Goal: Find specific page/section: Find specific page/section

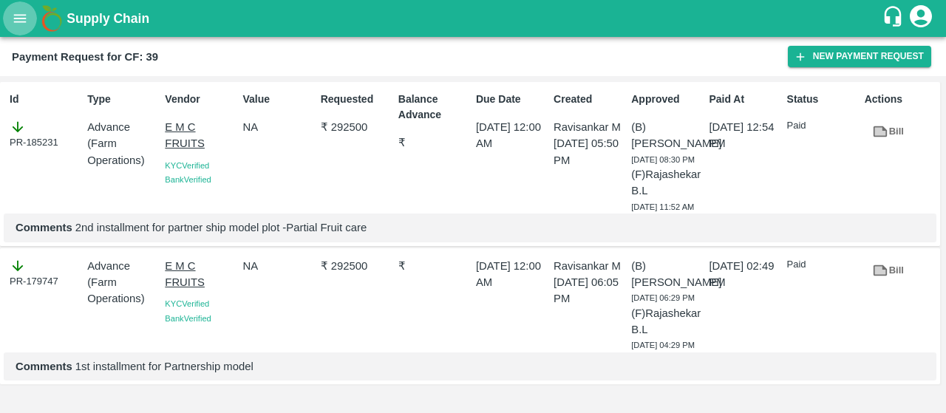
click at [25, 23] on icon "open drawer" at bounding box center [20, 18] width 16 height 16
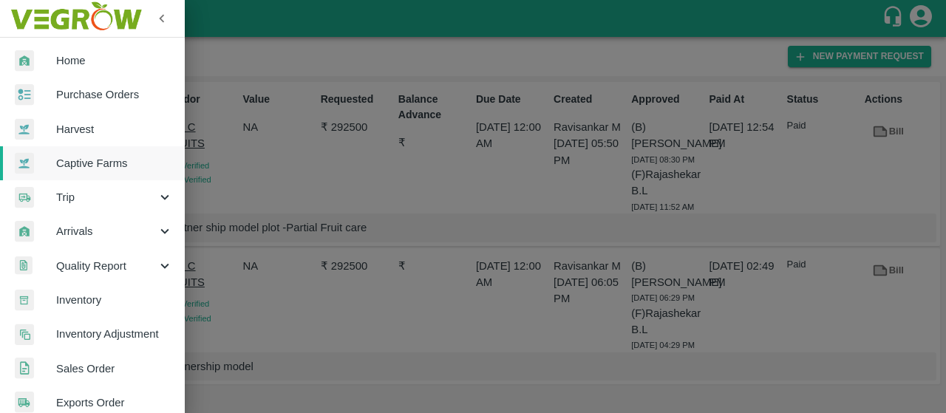
scroll to position [429, 0]
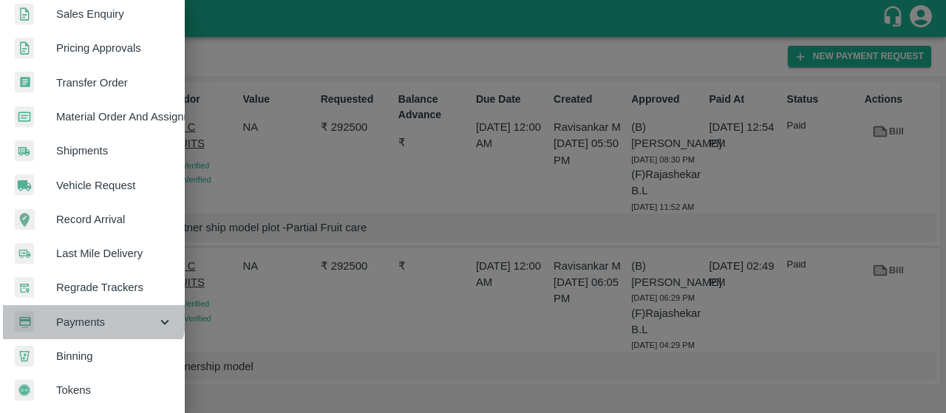
click at [78, 305] on div "Payments" at bounding box center [92, 322] width 185 height 34
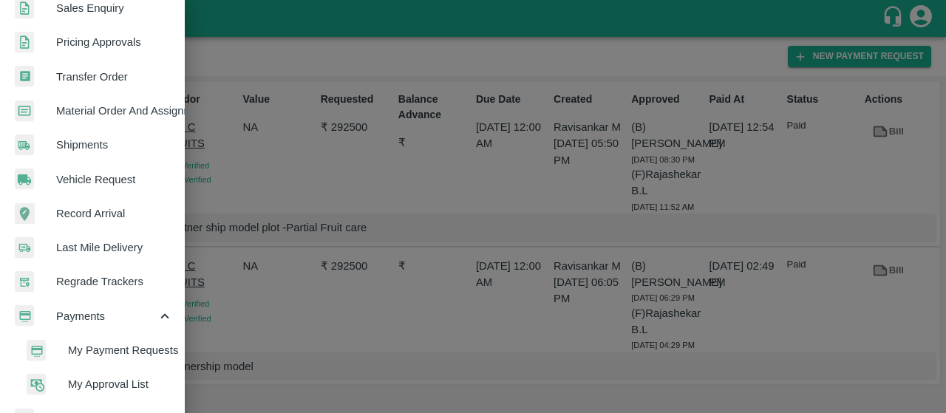
click at [74, 349] on span "My Payment Requests" at bounding box center [120, 350] width 105 height 16
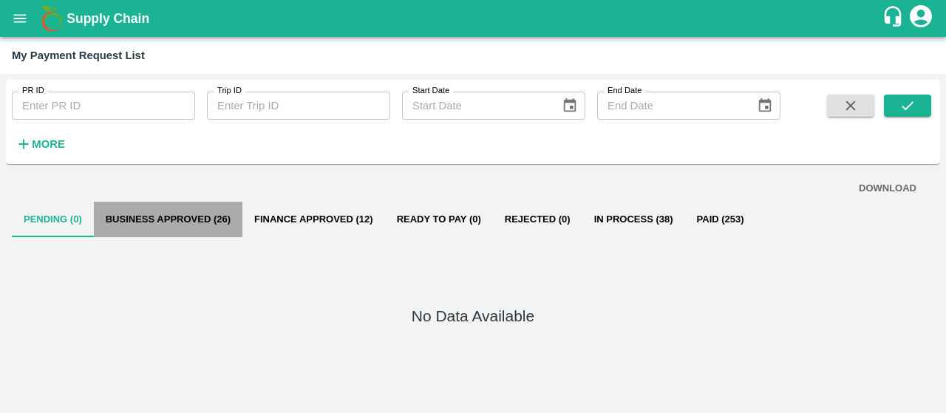
click at [185, 222] on button "Business Approved (26)" at bounding box center [168, 219] width 149 height 35
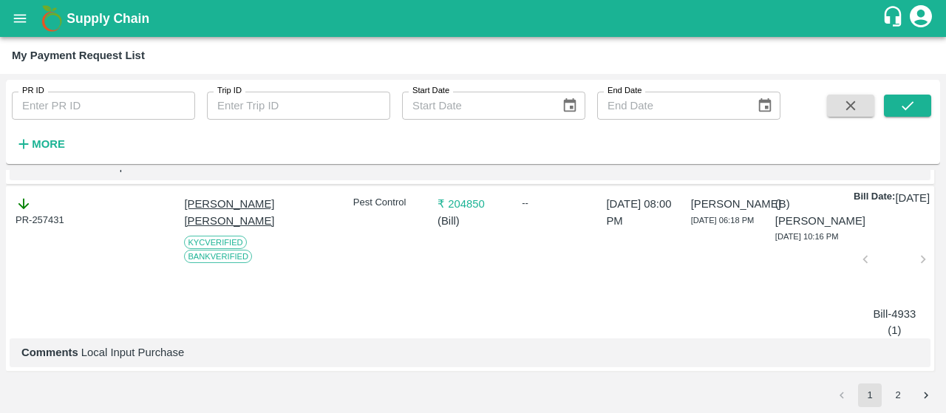
scroll to position [4661, 0]
click at [58, 252] on div "PR-257431" at bounding box center [48, 264] width 77 height 149
drag, startPoint x: 70, startPoint y: 197, endPoint x: 6, endPoint y: 202, distance: 64.5
click at [6, 202] on div "PR-257431 Sadguru Krupa Krishi Kendra KYC Verified Bank Verified Pest Control ₹…" at bounding box center [470, 278] width 929 height 184
copy div "PR-257431"
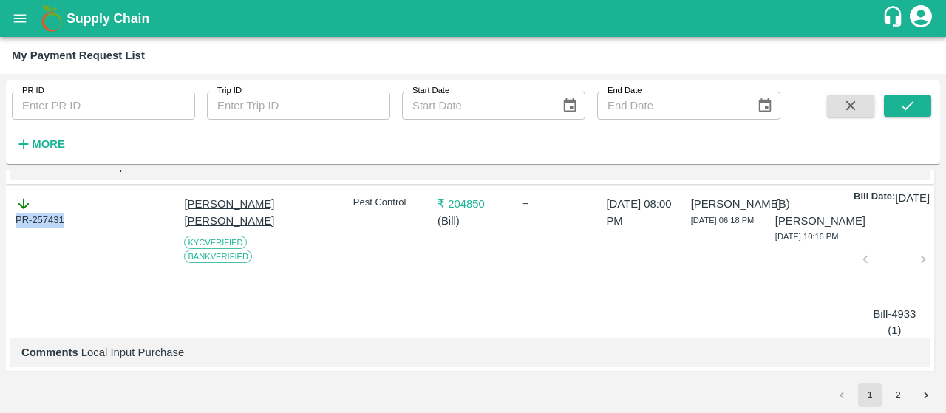
scroll to position [4406, 0]
drag, startPoint x: 79, startPoint y: 251, endPoint x: 0, endPoint y: 257, distance: 79.3
click at [0, 257] on div "PR ID PR ID Trip ID Trip ID Start Date Start Date End Date End Date More DOWNLO…" at bounding box center [473, 243] width 946 height 339
copy div "PR-257437"
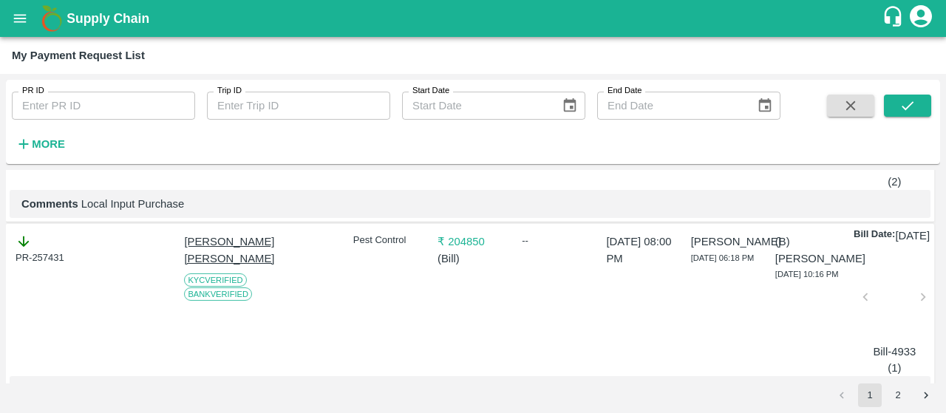
scroll to position [4250, 0]
drag, startPoint x: 71, startPoint y: 215, endPoint x: 0, endPoint y: 214, distance: 71.0
click at [0, 214] on div "PR ID PR ID Trip ID Trip ID Start Date Start Date End Date End Date More DOWNLO…" at bounding box center [473, 243] width 946 height 339
copy div "PR-257459"
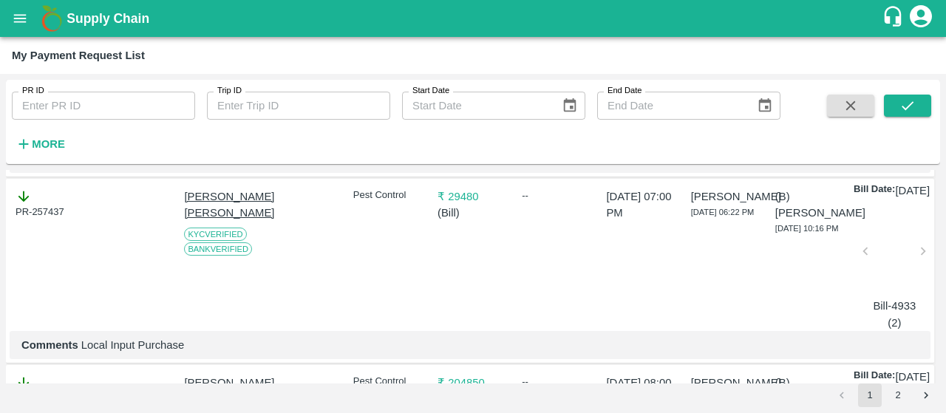
scroll to position [4008, 0]
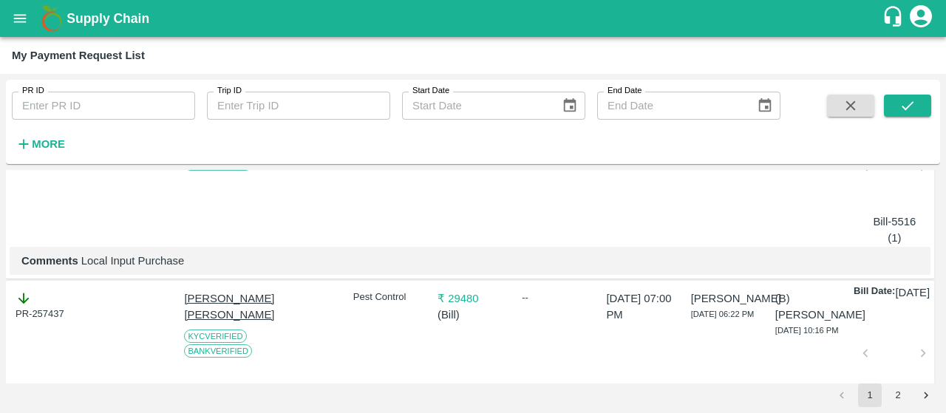
drag, startPoint x: 75, startPoint y: 254, endPoint x: 0, endPoint y: 256, distance: 74.7
click at [0, 256] on div "PR ID PR ID Trip ID Trip ID Start Date Start Date End Date End Date More DOWNLO…" at bounding box center [473, 243] width 946 height 339
copy div "PR-257463"
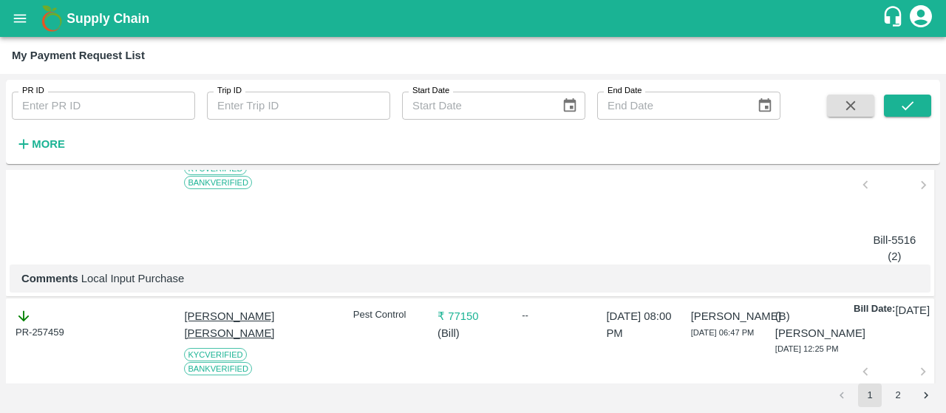
drag, startPoint x: 76, startPoint y: 260, endPoint x: 0, endPoint y: 254, distance: 76.4
click at [0, 254] on div "PR ID PR ID Trip ID Trip ID Start Date Start Date End Date End Date More DOWNLO…" at bounding box center [473, 243] width 946 height 339
copy div "PR-257467"
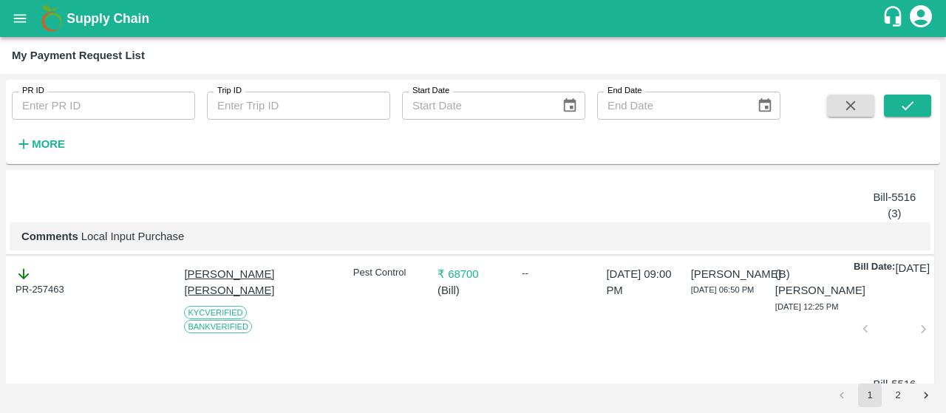
scroll to position [3657, 0]
drag, startPoint x: 70, startPoint y: 218, endPoint x: 0, endPoint y: 223, distance: 70.4
click at [0, 223] on div "PR ID PR ID Trip ID Trip ID Start Date Start Date End Date End Date More DOWNLO…" at bounding box center [473, 243] width 946 height 339
copy div "PR-260212"
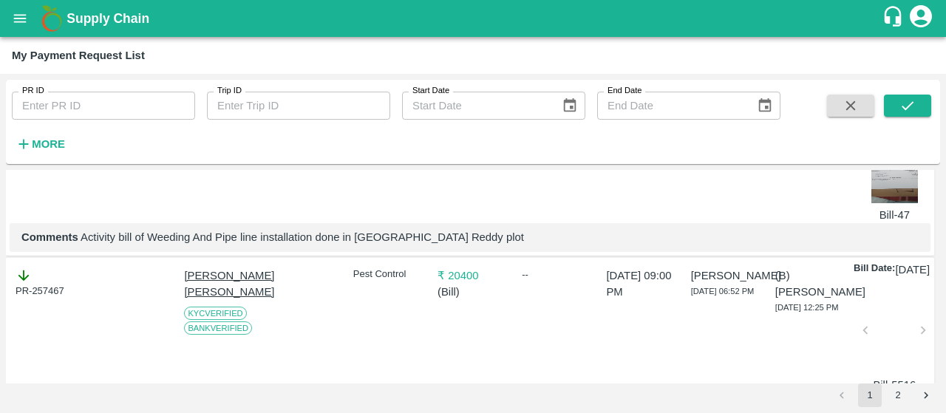
scroll to position [3470, 0]
drag, startPoint x: 75, startPoint y: 226, endPoint x: 0, endPoint y: 210, distance: 77.1
click at [0, 210] on div "PR ID PR ID Trip ID Trip ID Start Date Start Date End Date End Date More DOWNLO…" at bounding box center [473, 243] width 946 height 339
copy div "PR-260239"
click at [0, 210] on div "PR ID PR ID Trip ID Trip ID Start Date Start Date End Date End Date More DOWNLO…" at bounding box center [473, 243] width 946 height 339
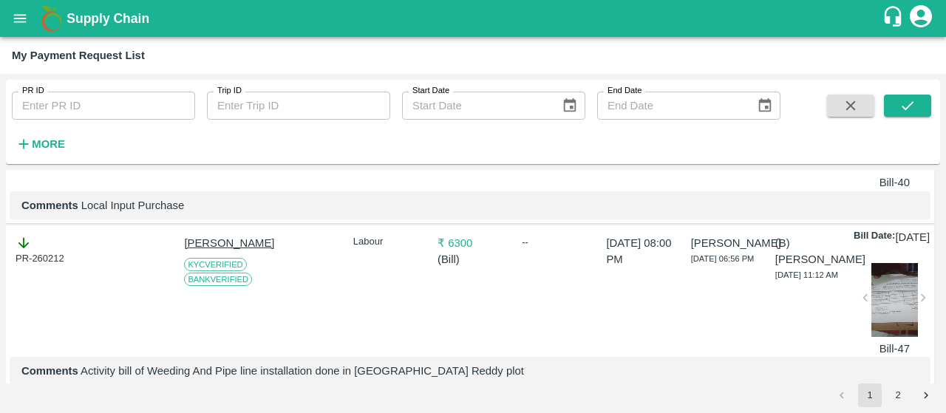
scroll to position [3230, 0]
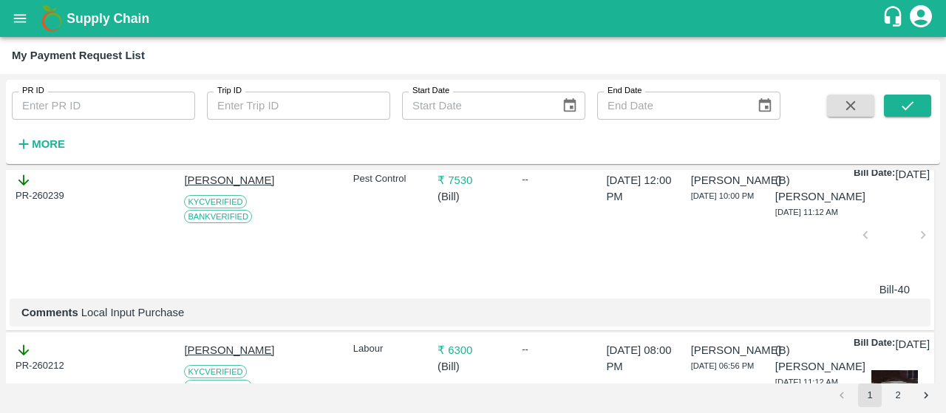
drag, startPoint x: 82, startPoint y: 279, endPoint x: 0, endPoint y: 278, distance: 82.1
click at [0, 278] on div "PR ID PR ID Trip ID Trip ID Start Date Start Date End Date End Date More DOWNLO…" at bounding box center [473, 243] width 946 height 339
copy div "PR-260240"
click at [0, 278] on div "PR ID PR ID Trip ID Trip ID Start Date Start Date End Date End Date More DOWNLO…" at bounding box center [473, 243] width 946 height 339
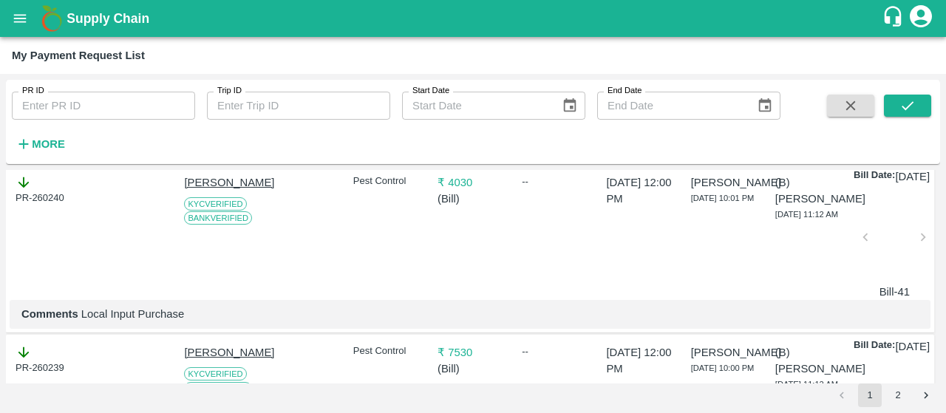
drag, startPoint x: 78, startPoint y: 261, endPoint x: 0, endPoint y: 276, distance: 79.8
click at [0, 276] on div "PR ID PR ID Trip ID Trip ID Start Date Start Date End Date End Date More DOWNLO…" at bounding box center [473, 243] width 946 height 339
copy div "PR-260241"
click at [0, 276] on div "PR ID PR ID Trip ID Trip ID Start Date Start Date End Date End Date More DOWNLO…" at bounding box center [473, 243] width 946 height 339
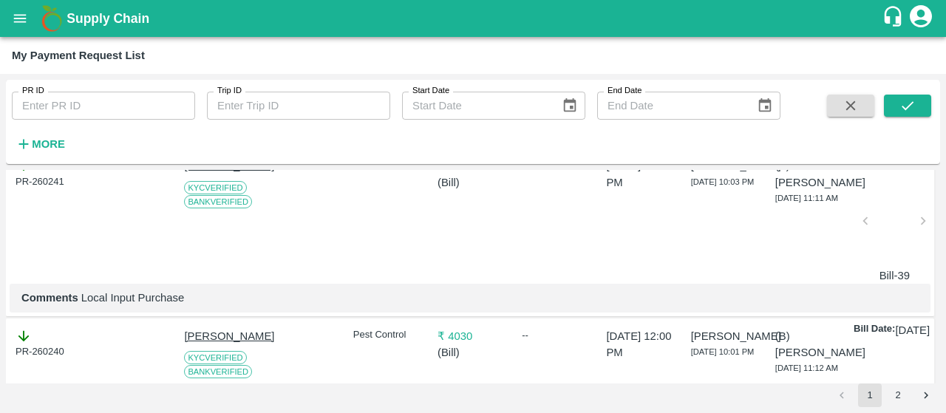
drag, startPoint x: 67, startPoint y: 241, endPoint x: 0, endPoint y: 254, distance: 67.7
click at [0, 254] on div "PR ID PR ID Trip ID Trip ID Start Date Start Date End Date End Date More DOWNLO…" at bounding box center [473, 243] width 946 height 339
copy div "PR-260243"
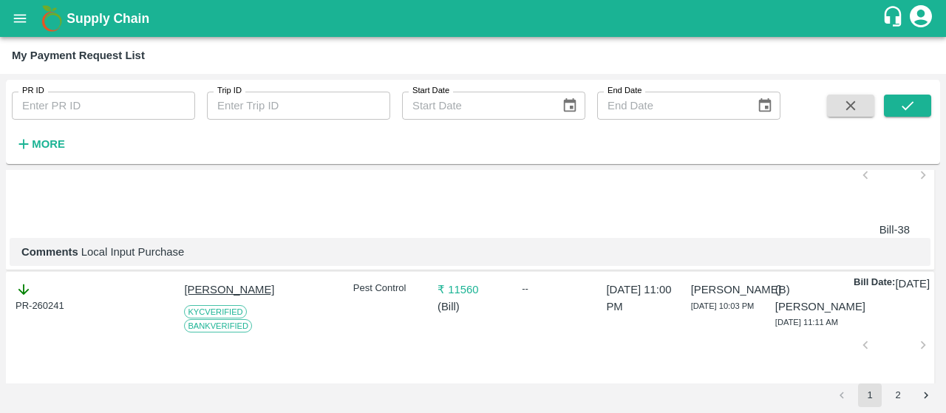
scroll to position [2734, 0]
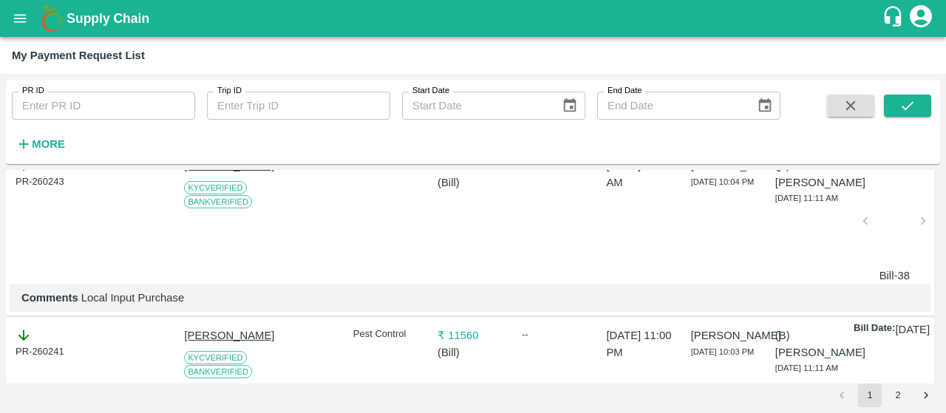
drag, startPoint x: 75, startPoint y: 221, endPoint x: 0, endPoint y: 223, distance: 75.4
click at [0, 223] on div "PR ID PR ID Trip ID Trip ID Start Date Start Date End Date End Date More DOWNLO…" at bounding box center [473, 243] width 946 height 339
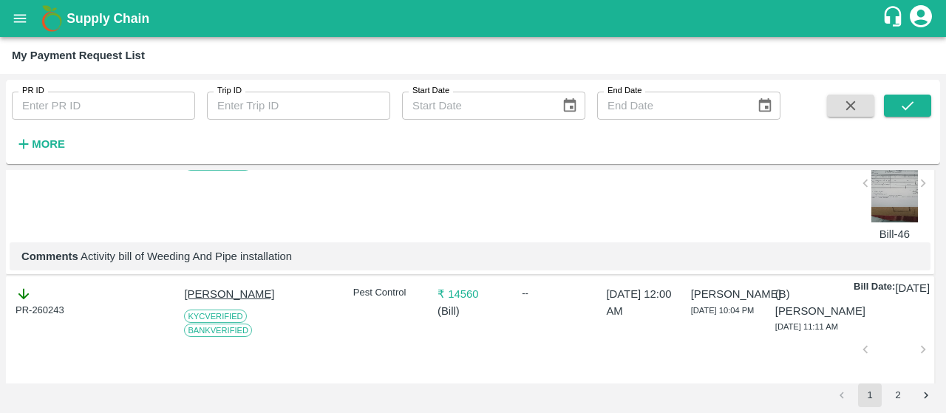
scroll to position [2503, 0]
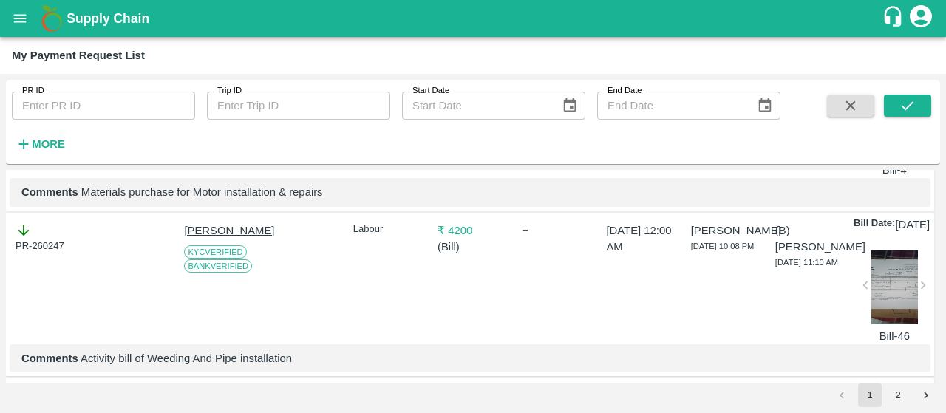
drag, startPoint x: 69, startPoint y: 266, endPoint x: 1, endPoint y: 284, distance: 70.3
click at [1, 284] on div "PR ID PR ID Trip ID Trip ID Start Date Start Date End Date End Date More DOWNLO…" at bounding box center [473, 243] width 946 height 339
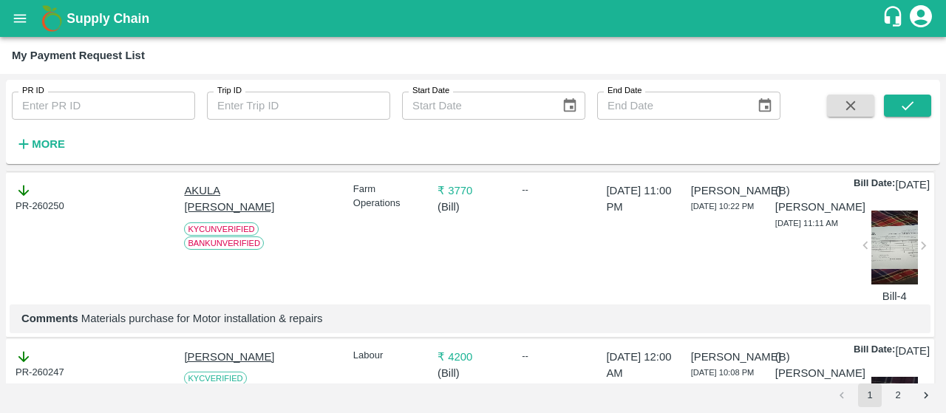
scroll to position [2376, 0]
drag, startPoint x: 75, startPoint y: 211, endPoint x: 0, endPoint y: 222, distance: 76.2
click at [0, 222] on div "PR ID PR ID Trip ID Trip ID Start Date Start Date End Date End Date More DOWNLO…" at bounding box center [473, 243] width 946 height 339
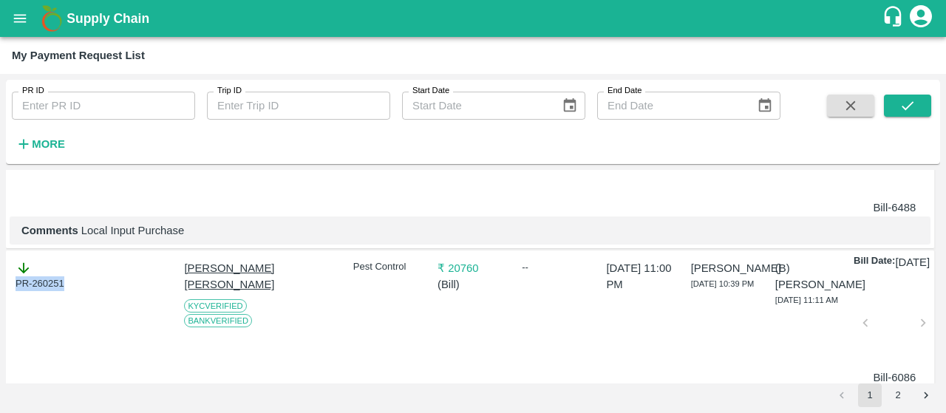
scroll to position [2120, 0]
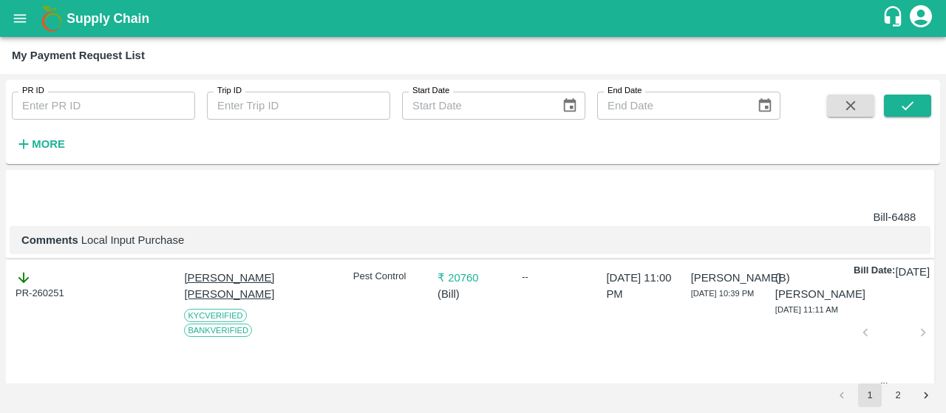
drag, startPoint x: 72, startPoint y: 279, endPoint x: 0, endPoint y: 292, distance: 73.7
click at [0, 292] on div "PR ID PR ID Trip ID Trip ID Start Date Start Date End Date End Date More DOWNLO…" at bounding box center [473, 243] width 946 height 339
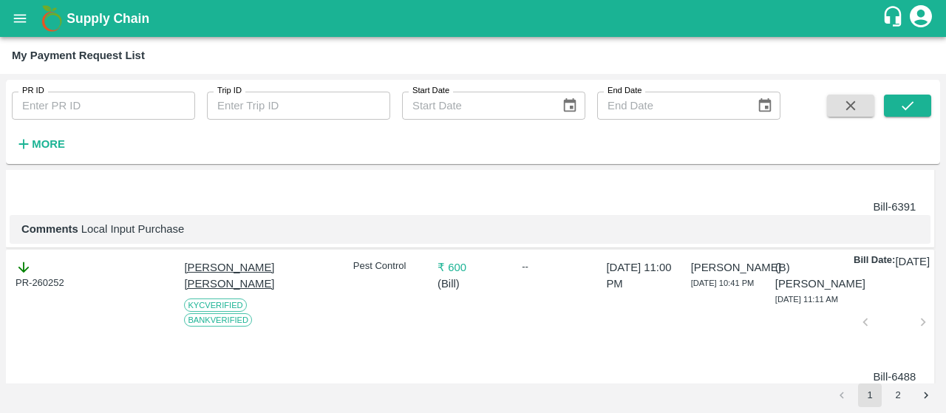
scroll to position [1959, 0]
drag, startPoint x: 70, startPoint y: 257, endPoint x: 0, endPoint y: 262, distance: 70.5
click at [0, 262] on div "PR ID PR ID Trip ID Trip ID Start Date Start Date End Date End Date More DOWNLO…" at bounding box center [473, 243] width 946 height 339
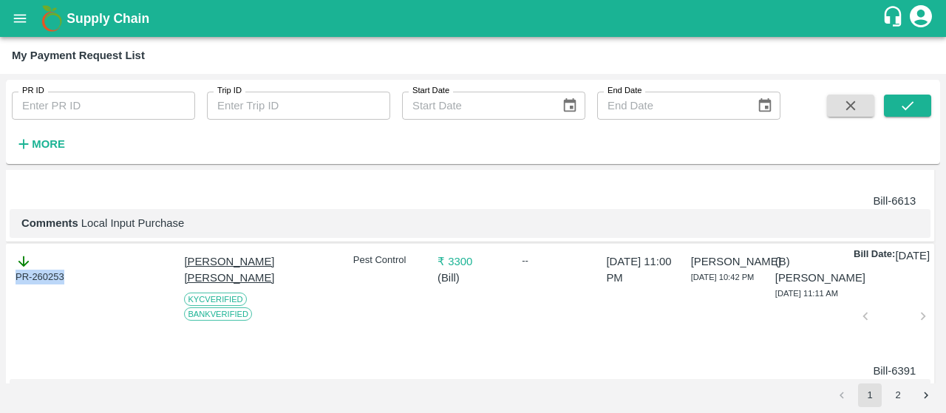
scroll to position [1795, 0]
drag, startPoint x: 75, startPoint y: 239, endPoint x: 0, endPoint y: 234, distance: 75.5
click at [0, 234] on div "PR ID PR ID Trip ID Trip ID Start Date Start Date End Date End Date More DOWNLO…" at bounding box center [473, 243] width 946 height 339
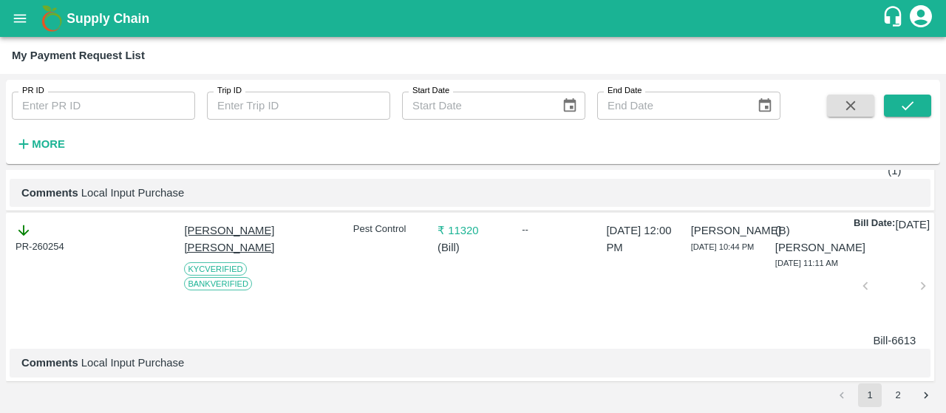
scroll to position [1558, 0]
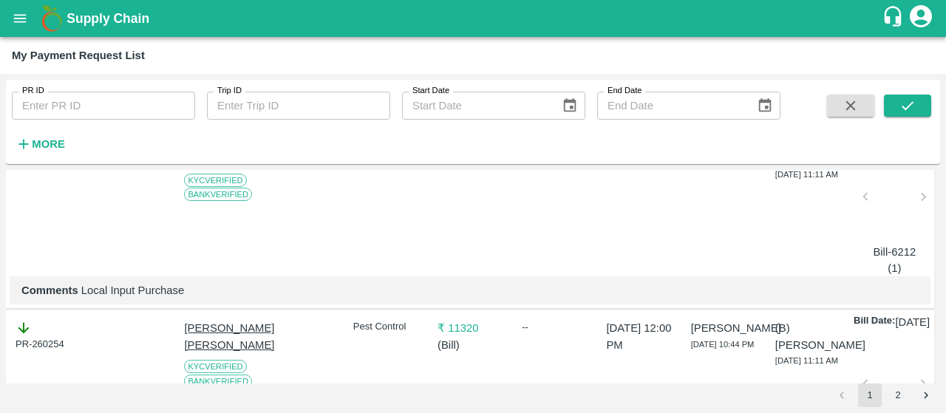
drag, startPoint x: 72, startPoint y: 282, endPoint x: 0, endPoint y: 257, distance: 76.0
click at [0, 257] on div "PR ID PR ID Trip ID Trip ID Start Date Start Date End Date End Date More DOWNLO…" at bounding box center [473, 243] width 946 height 339
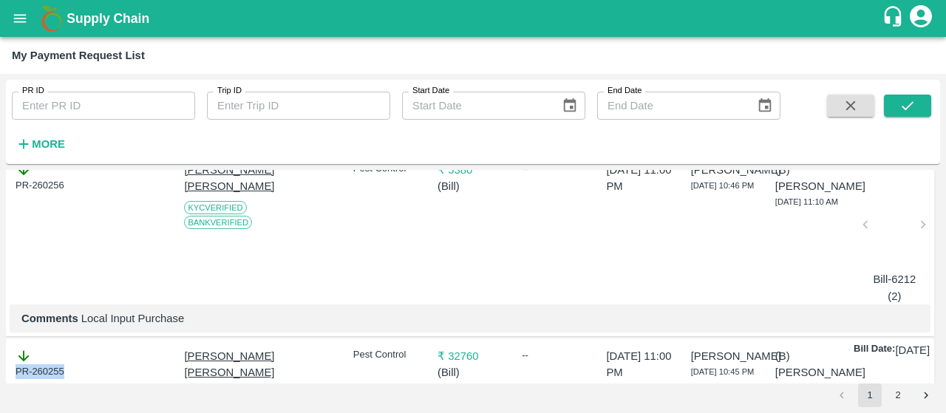
scroll to position [1343, 0]
drag, startPoint x: 73, startPoint y: 292, endPoint x: 0, endPoint y: 318, distance: 77.6
click at [0, 318] on div "PR ID PR ID Trip ID Trip ID Start Date Start Date End Date End Date More DOWNLO…" at bounding box center [473, 243] width 946 height 339
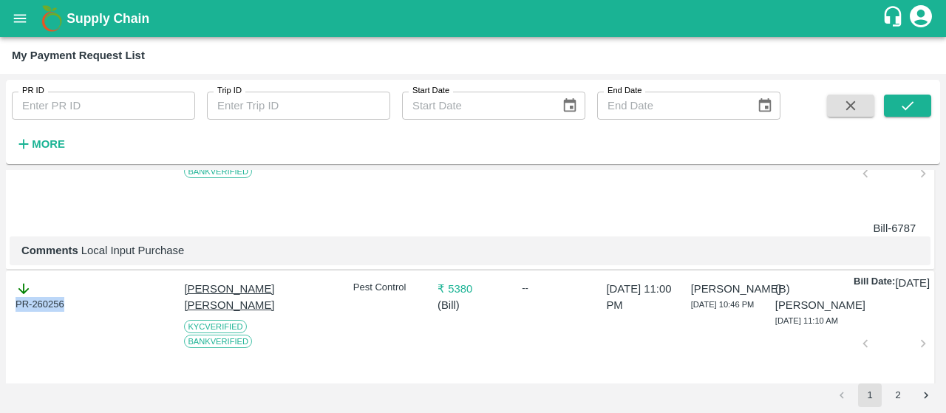
scroll to position [1224, 0]
drag, startPoint x: 68, startPoint y: 225, endPoint x: 0, endPoint y: 228, distance: 68.1
click at [0, 228] on div "PR ID PR ID Trip ID Trip ID Start Date Start Date End Date End Date More DOWNLO…" at bounding box center [473, 243] width 946 height 339
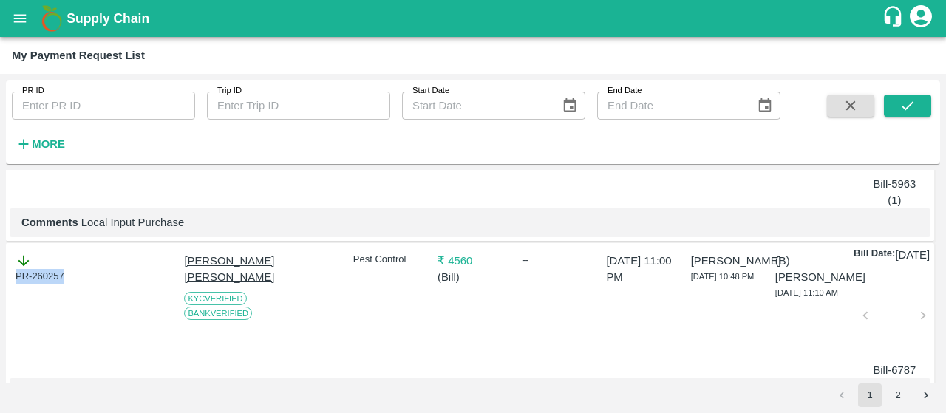
scroll to position [954, 0]
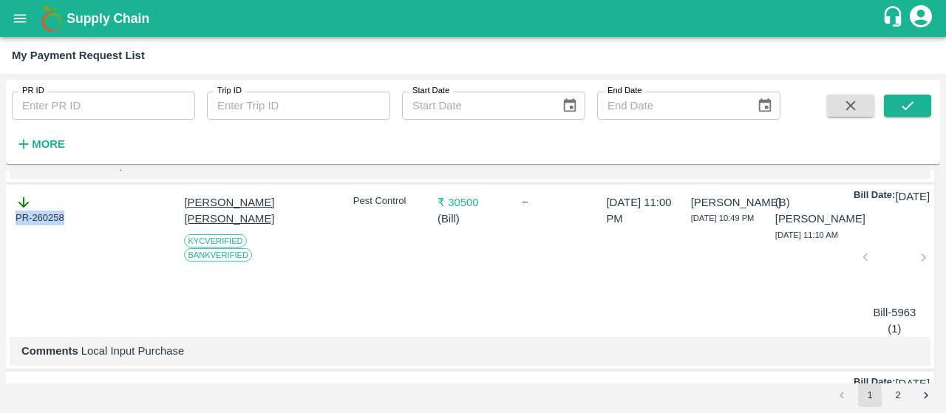
drag, startPoint x: 71, startPoint y: 294, endPoint x: 0, endPoint y: 308, distance: 72.4
click at [0, 308] on div "PR ID PR ID Trip ID Trip ID Start Date Start Date End Date End Date More DOWNLO…" at bounding box center [473, 243] width 946 height 339
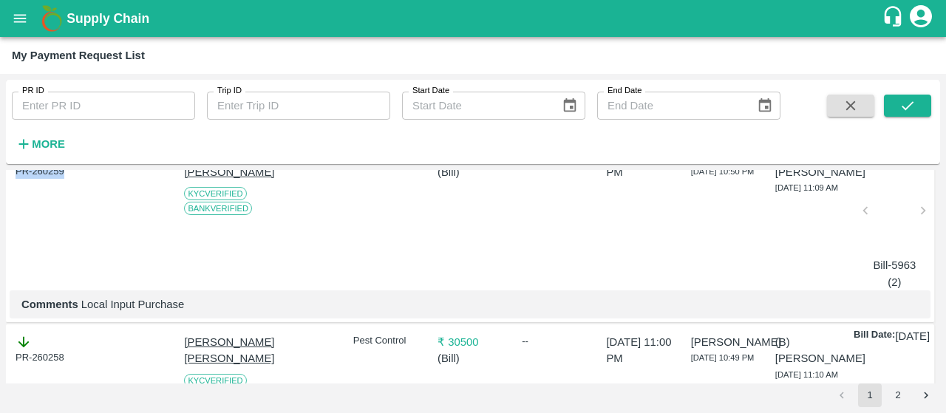
drag, startPoint x: 69, startPoint y: 240, endPoint x: 0, endPoint y: 238, distance: 69.5
click at [0, 238] on div "PR ID PR ID Trip ID Trip ID Start Date Start Date End Date End Date More DOWNLO…" at bounding box center [473, 243] width 946 height 339
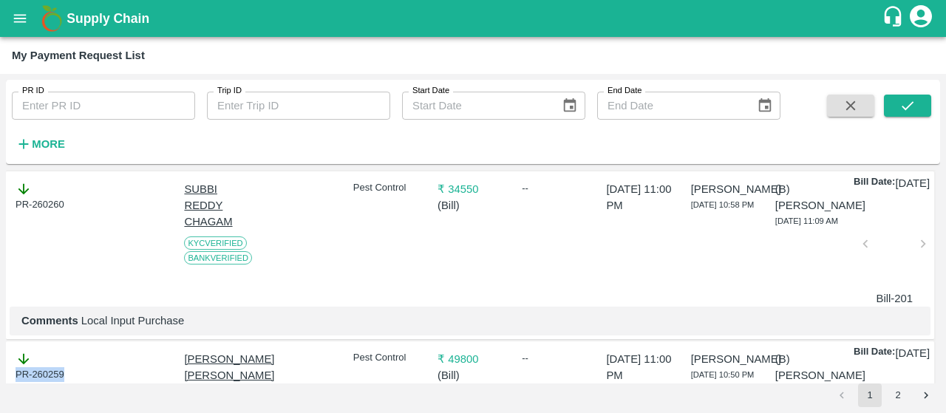
scroll to position [607, 0]
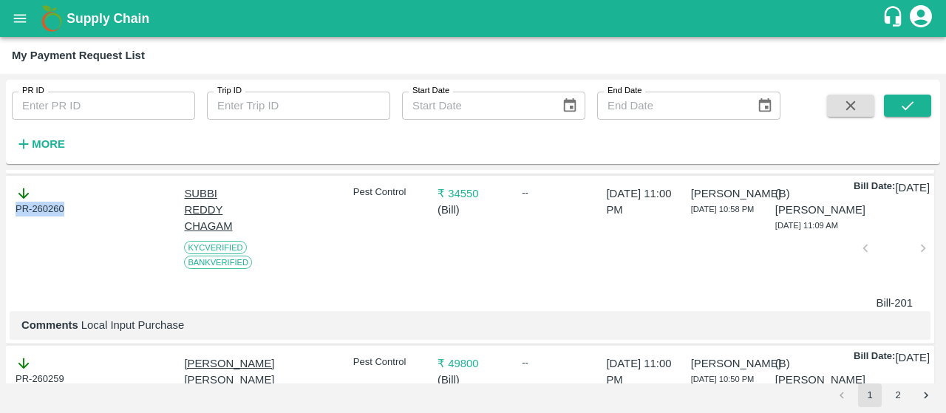
drag, startPoint x: 69, startPoint y: 261, endPoint x: 0, endPoint y: 262, distance: 69.5
click at [0, 262] on div "PR ID PR ID Trip ID Trip ID Start Date Start Date End Date End Date More DOWNLO…" at bounding box center [473, 243] width 946 height 339
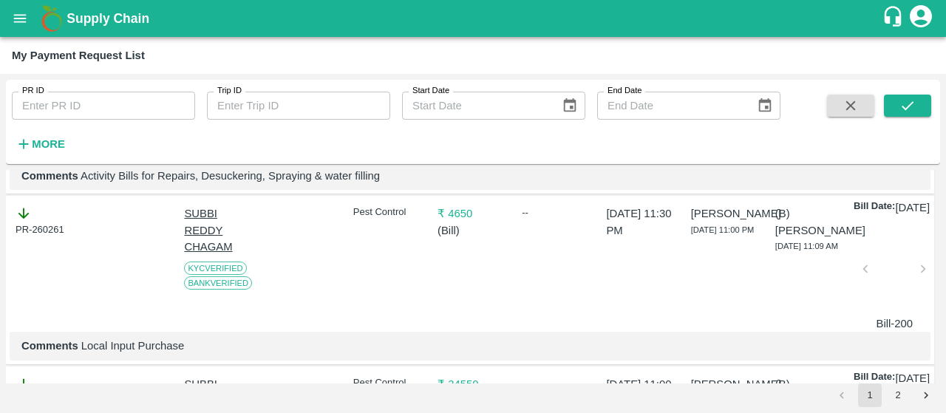
scroll to position [415, 0]
drag, startPoint x: 64, startPoint y: 268, endPoint x: 0, endPoint y: 273, distance: 63.7
click at [0, 273] on div "PR ID PR ID Trip ID Trip ID Start Date Start Date End Date End Date More DOWNLO…" at bounding box center [473, 243] width 946 height 339
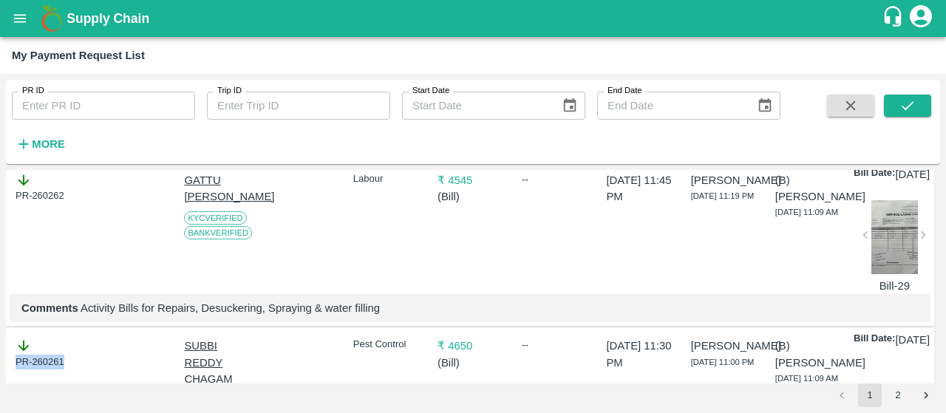
scroll to position [180, 0]
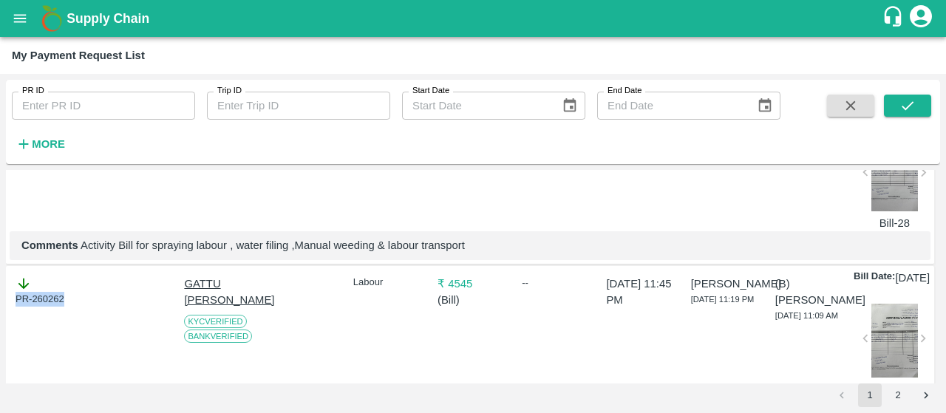
drag, startPoint x: 84, startPoint y: 320, endPoint x: 0, endPoint y: 322, distance: 83.6
click at [0, 322] on div "PR ID PR ID Trip ID Trip ID Start Date Start Date End Date End Date More DOWNLO…" at bounding box center [473, 243] width 946 height 339
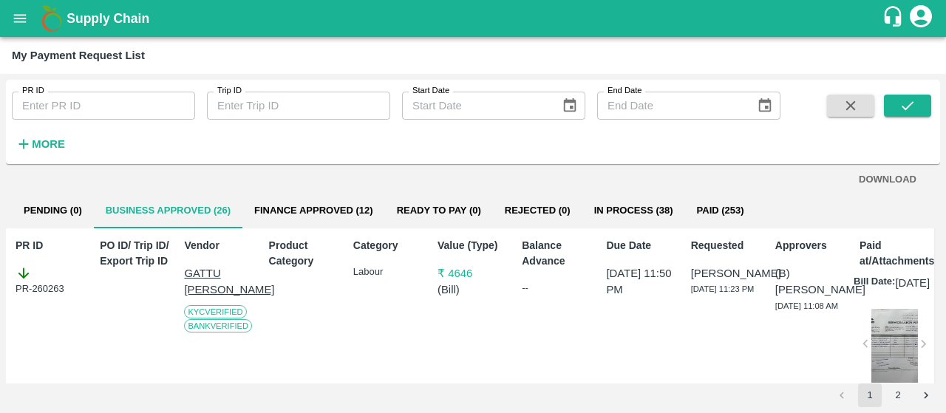
scroll to position [8, 0]
drag, startPoint x: 71, startPoint y: 292, endPoint x: 0, endPoint y: 298, distance: 71.2
click at [0, 298] on div "PR ID PR ID Trip ID Trip ID Start Date Start Date End Date End Date More DOWNLO…" at bounding box center [473, 243] width 946 height 339
click at [896, 387] on button "2" at bounding box center [898, 396] width 24 height 24
click at [902, 397] on button "2" at bounding box center [898, 396] width 24 height 24
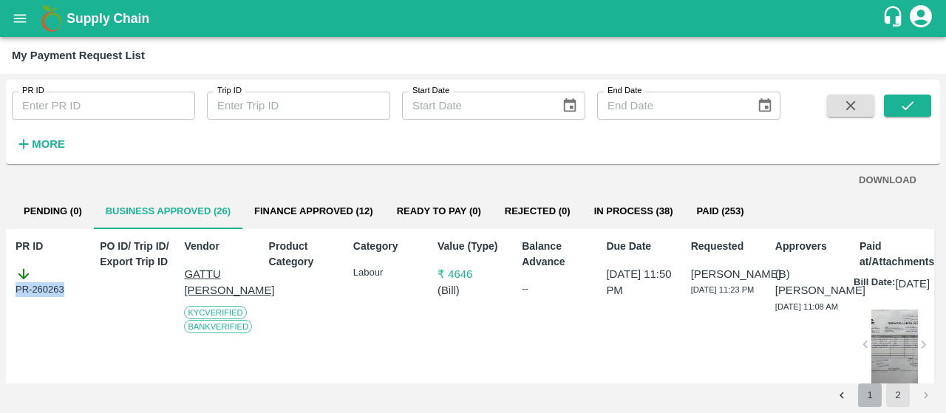
click at [872, 397] on button "1" at bounding box center [870, 396] width 24 height 24
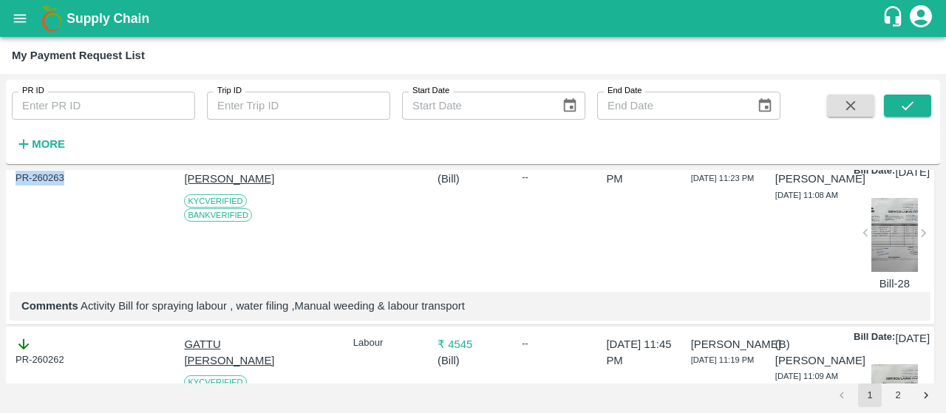
scroll to position [0, 0]
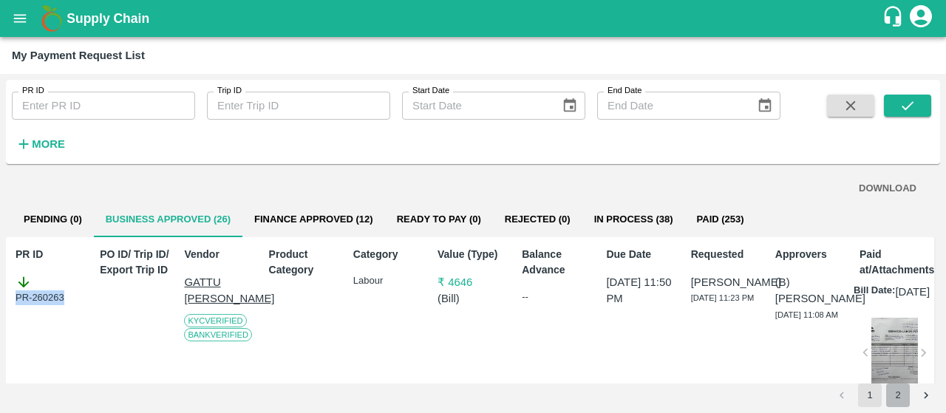
click at [887, 393] on button "2" at bounding box center [898, 396] width 24 height 24
click at [864, 398] on button "1" at bounding box center [870, 396] width 24 height 24
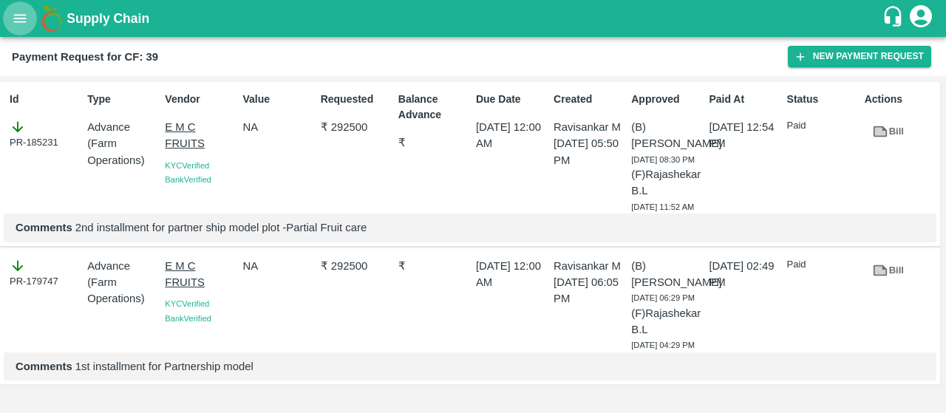
click at [16, 10] on icon "open drawer" at bounding box center [20, 18] width 16 height 16
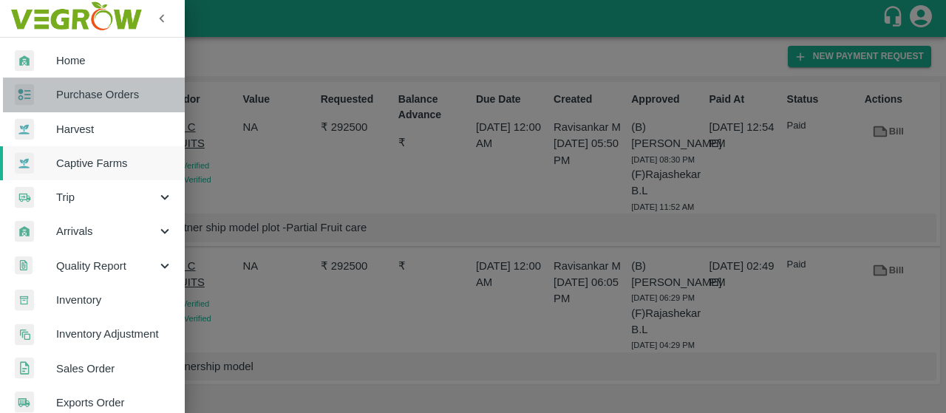
click at [128, 100] on span "Purchase Orders" at bounding box center [114, 95] width 117 height 16
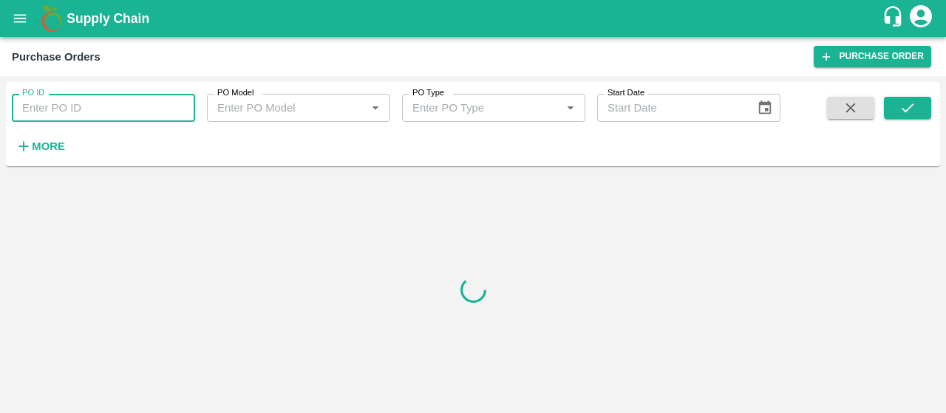
click at [106, 109] on input "PO ID" at bounding box center [103, 108] width 183 height 28
paste input "177006"
click at [915, 103] on icon "submit" at bounding box center [908, 108] width 16 height 16
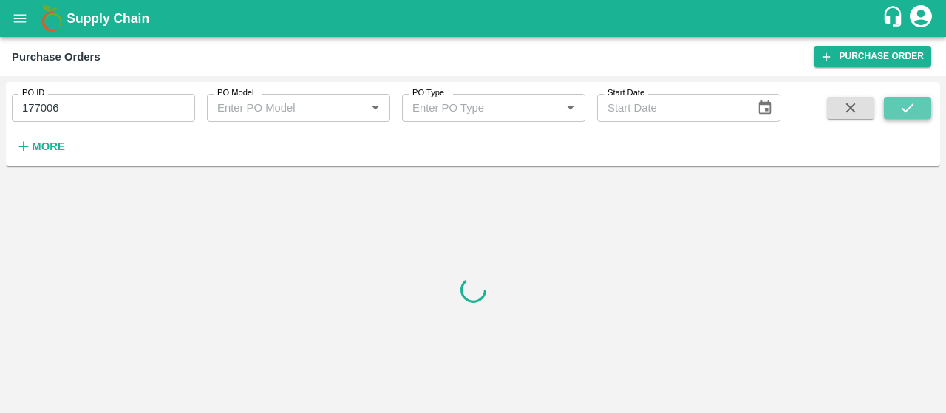
click at [915, 106] on icon "submit" at bounding box center [908, 108] width 16 height 16
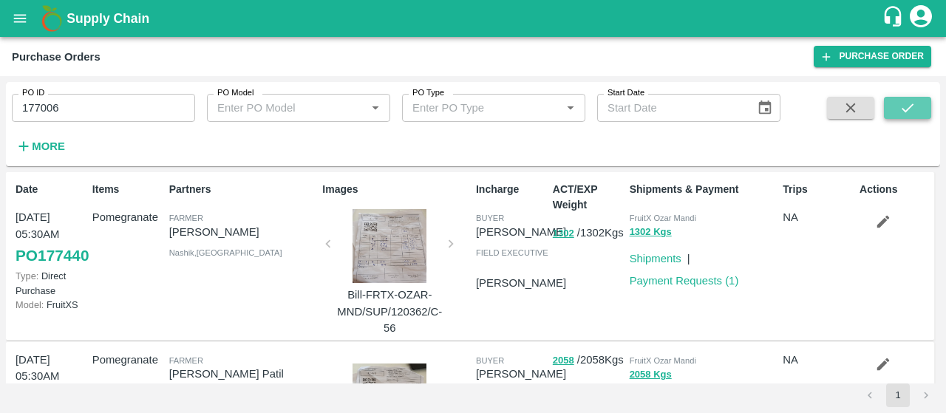
click at [912, 98] on button "submit" at bounding box center [907, 108] width 47 height 22
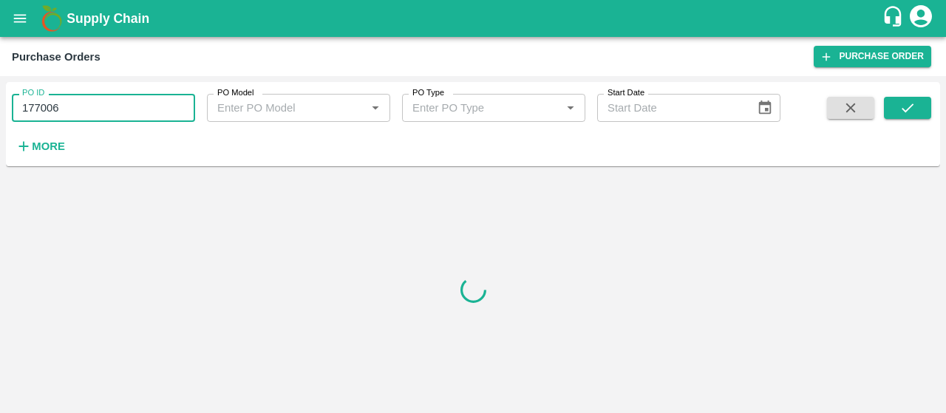
click at [132, 120] on input "177006" at bounding box center [103, 108] width 183 height 28
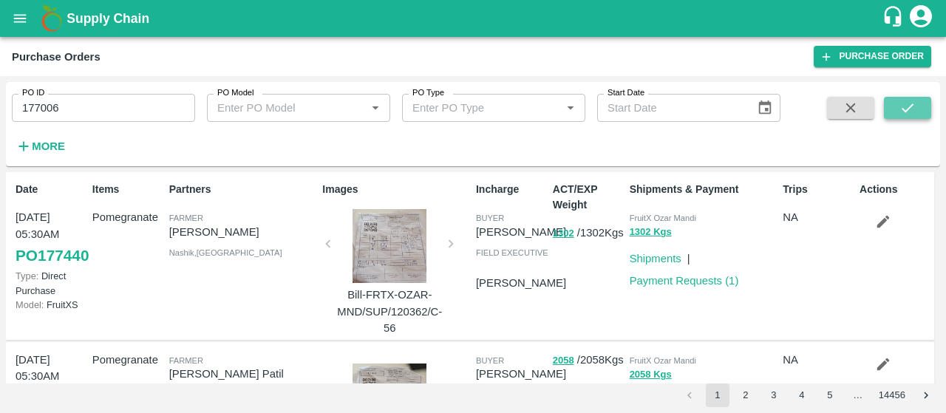
click at [908, 106] on icon "submit" at bounding box center [908, 108] width 16 height 16
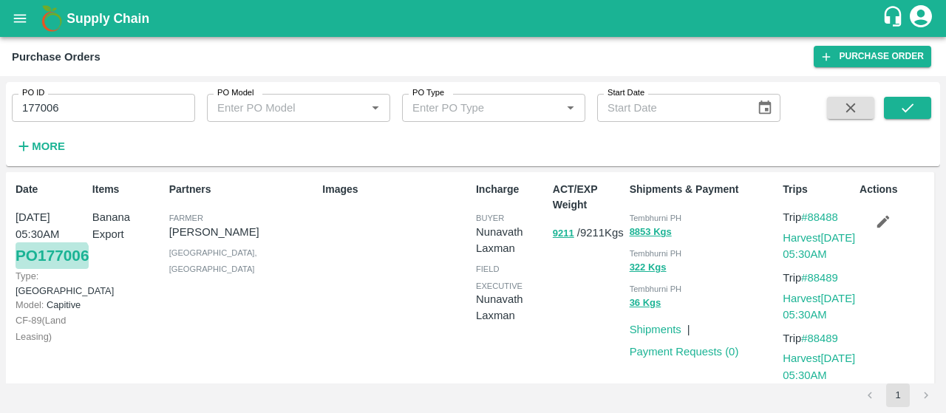
click at [21, 269] on link "PO 177006" at bounding box center [52, 255] width 73 height 27
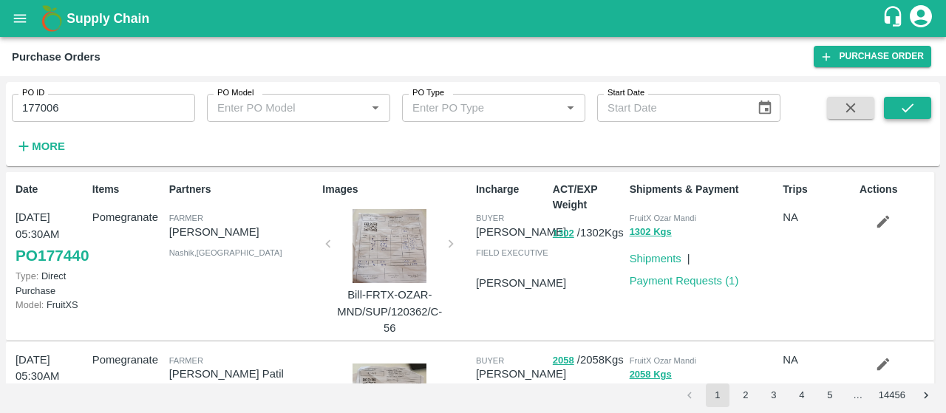
click at [917, 114] on button "submit" at bounding box center [907, 108] width 47 height 22
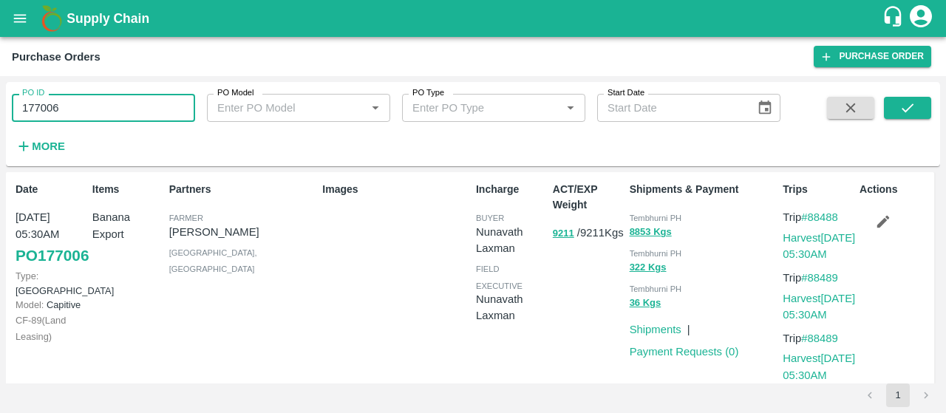
click at [111, 118] on input "177006" at bounding box center [103, 108] width 183 height 28
click at [918, 98] on button "submit" at bounding box center [907, 108] width 47 height 22
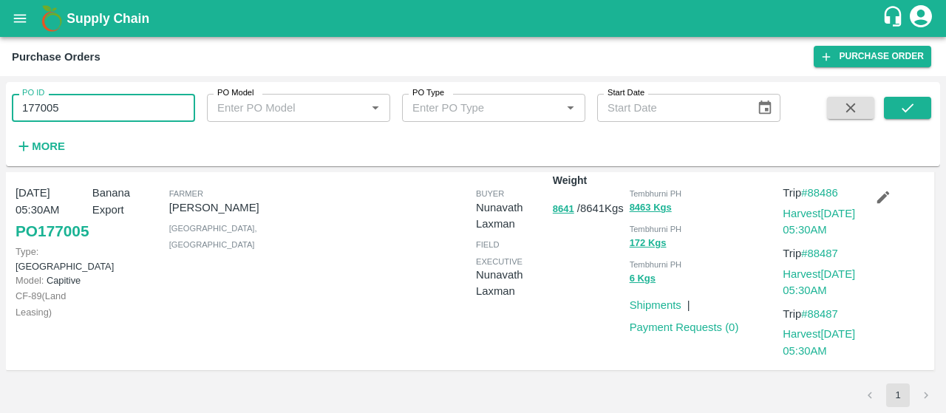
click at [59, 101] on input "177005" at bounding box center [103, 108] width 183 height 28
type input "1"
paste input "text"
click at [920, 107] on button "submit" at bounding box center [907, 108] width 47 height 22
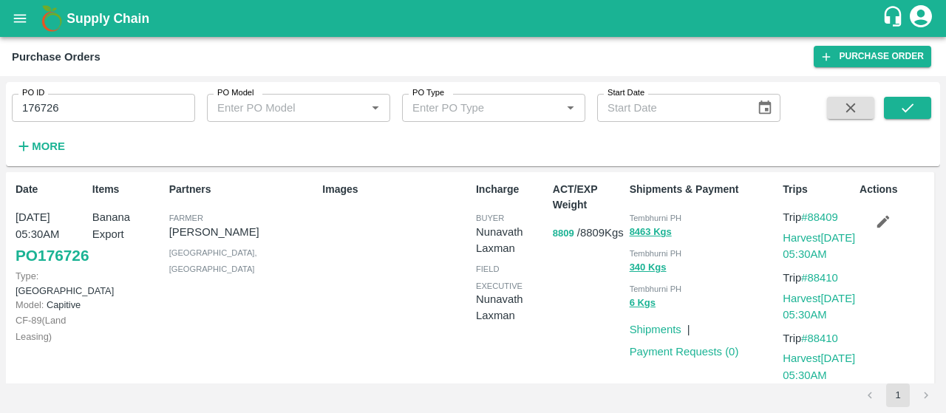
click at [570, 231] on button "8809" at bounding box center [563, 233] width 21 height 17
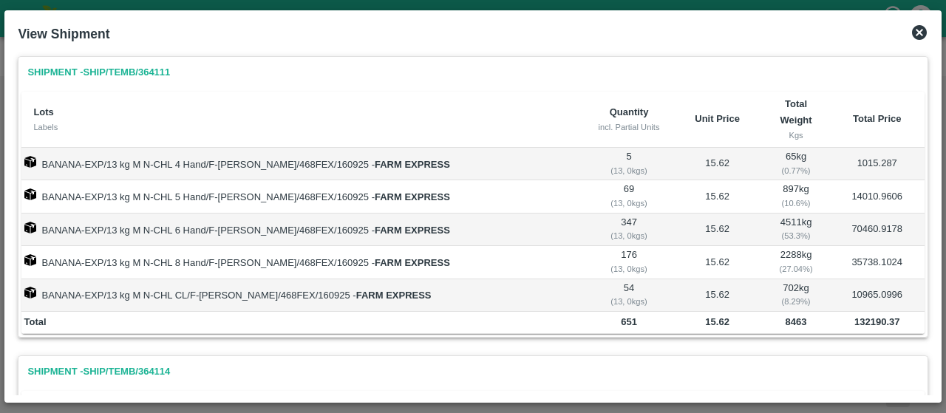
click at [920, 43] on div "View Shipment" at bounding box center [473, 34] width 922 height 33
click at [920, 41] on icon at bounding box center [920, 33] width 18 height 18
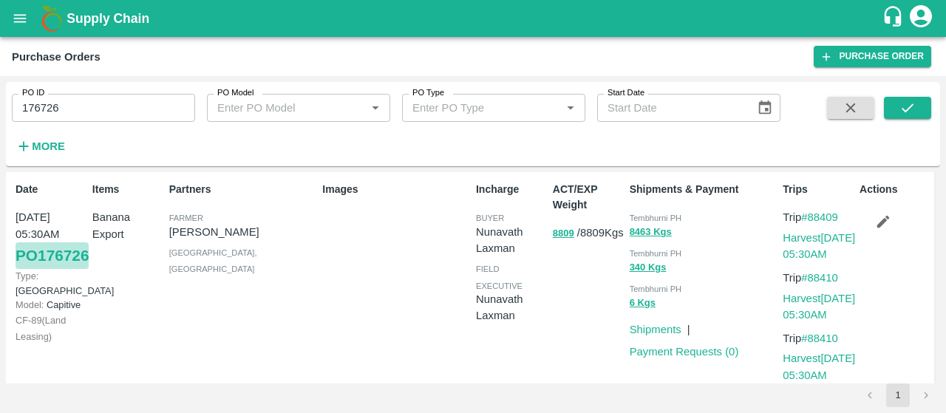
click at [49, 268] on link "PO 176726" at bounding box center [52, 255] width 73 height 27
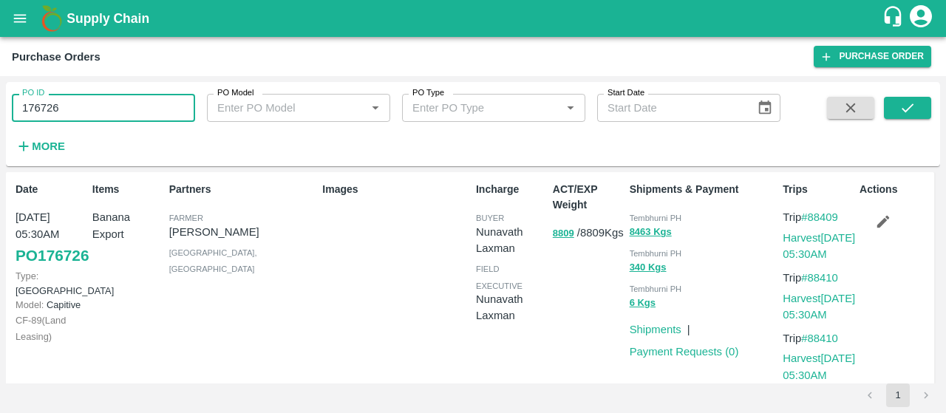
click at [81, 109] on input "176726" at bounding box center [103, 108] width 183 height 28
type input "176724"
click at [918, 110] on button "submit" at bounding box center [907, 108] width 47 height 22
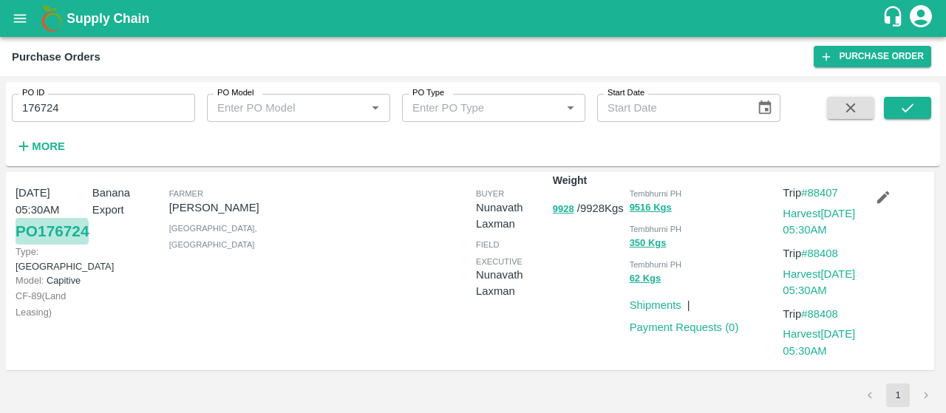
click at [25, 245] on link "PO 176724" at bounding box center [52, 231] width 73 height 27
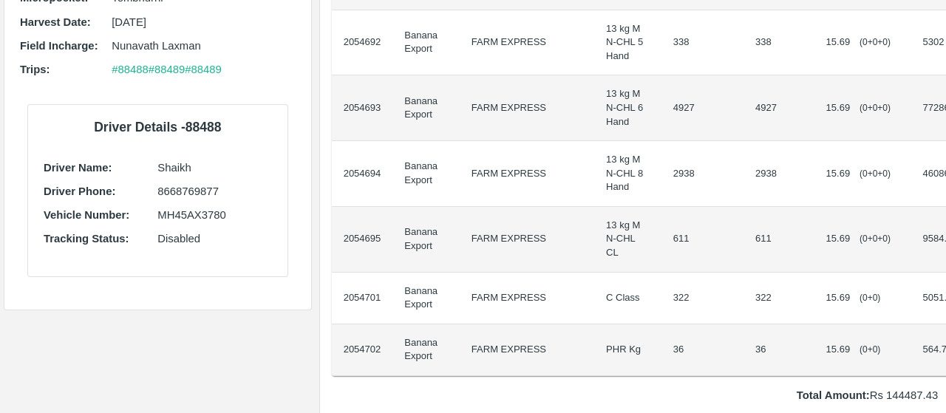
scroll to position [297, 0]
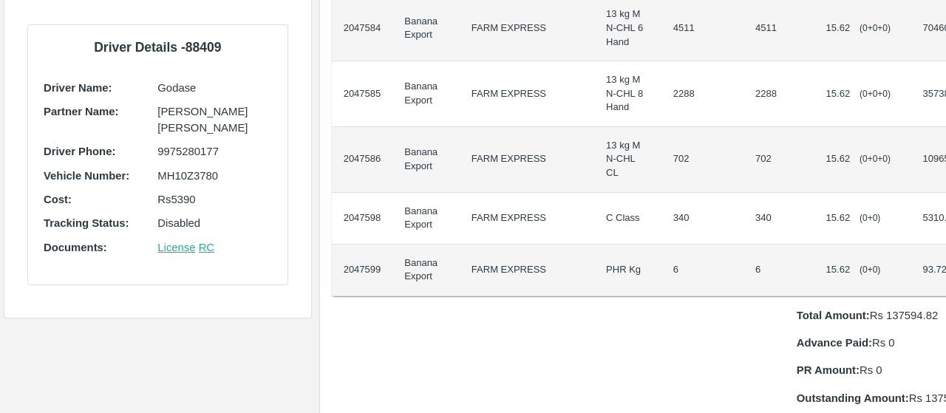
scroll to position [376, 0]
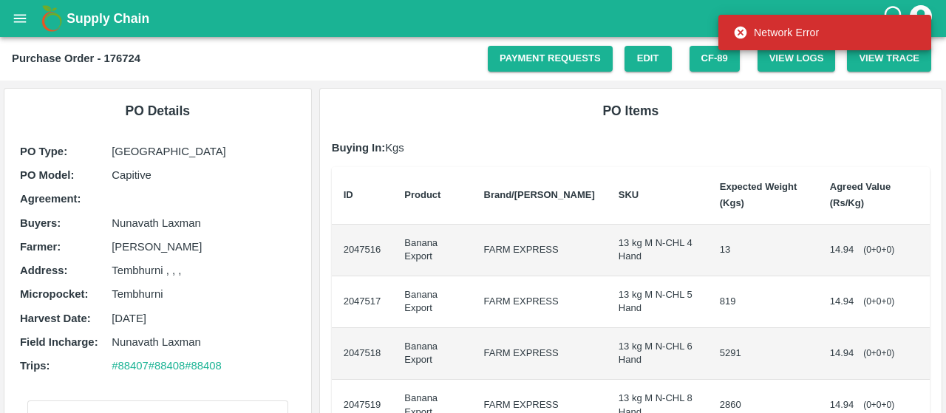
scroll to position [251, 0]
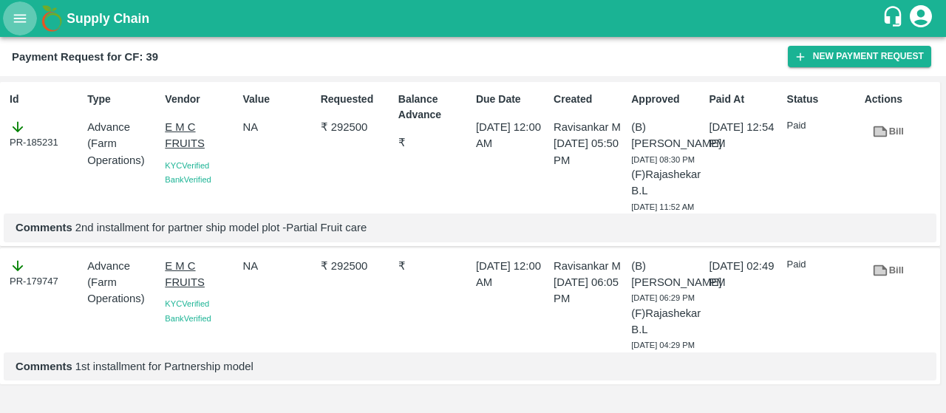
click at [21, 18] on icon "open drawer" at bounding box center [20, 18] width 13 height 8
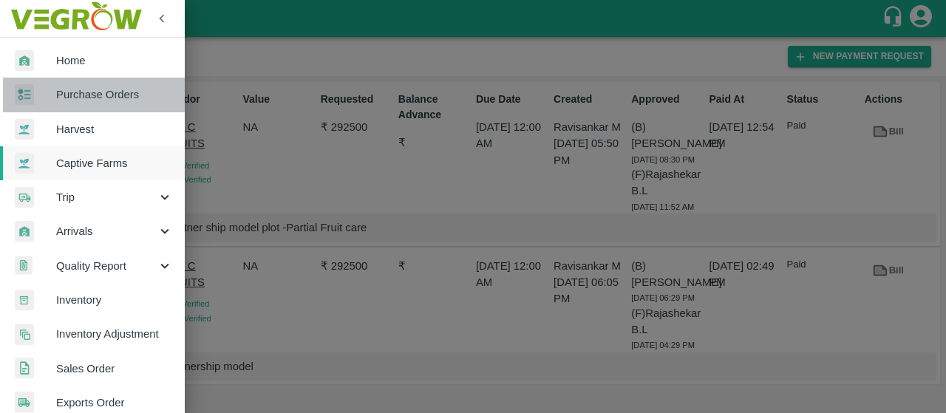
click at [98, 94] on span "Purchase Orders" at bounding box center [114, 95] width 117 height 16
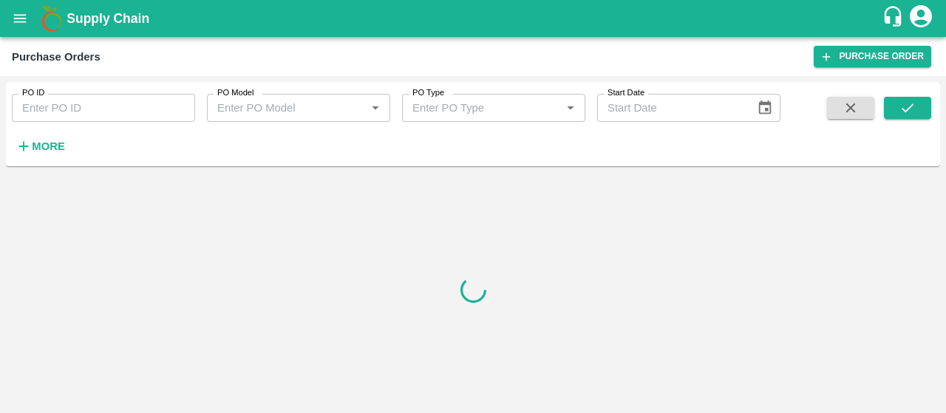
click at [112, 104] on input "PO ID" at bounding box center [103, 108] width 183 height 28
paste input "173884"
click at [915, 104] on icon "submit" at bounding box center [908, 108] width 16 height 16
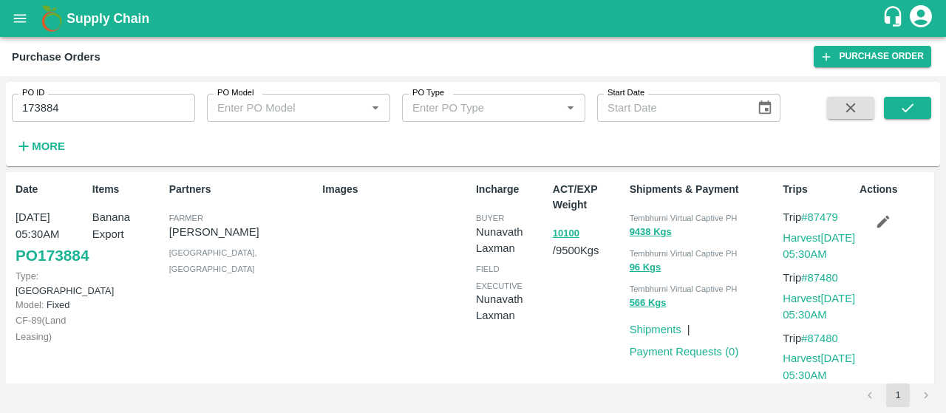
scroll to position [24, 0]
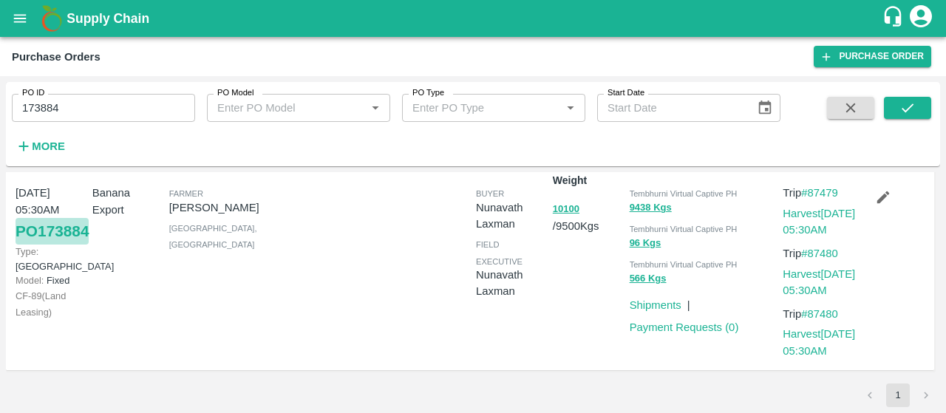
click at [55, 239] on link "PO 173884" at bounding box center [52, 231] width 73 height 27
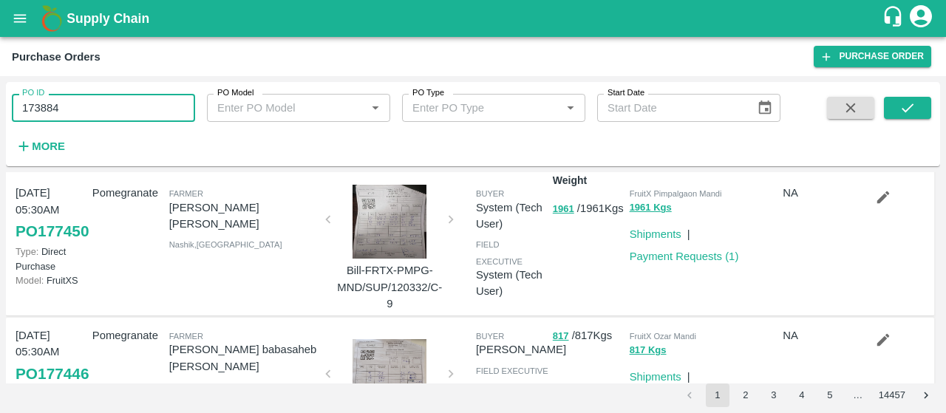
click at [92, 116] on input "173884" at bounding box center [103, 108] width 183 height 28
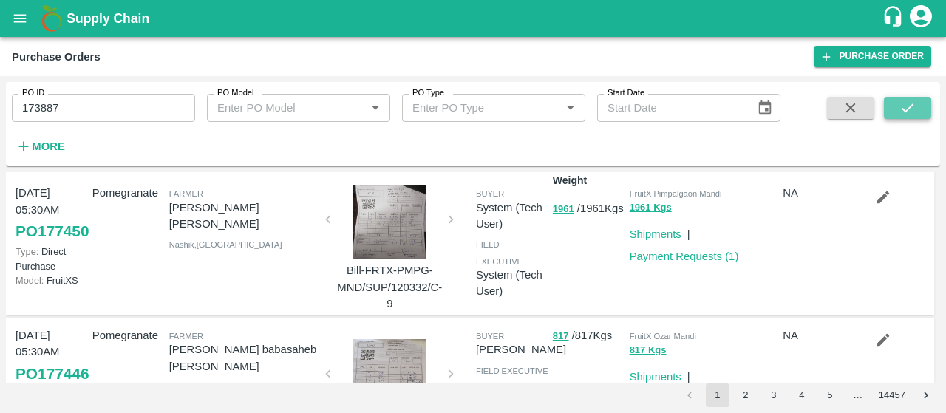
click at [905, 107] on icon "submit" at bounding box center [908, 108] width 16 height 16
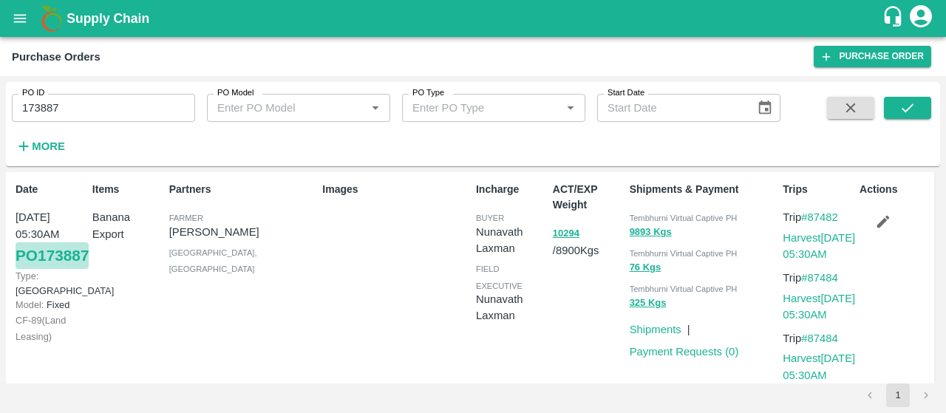
click at [37, 269] on link "PO 173887" at bounding box center [52, 255] width 73 height 27
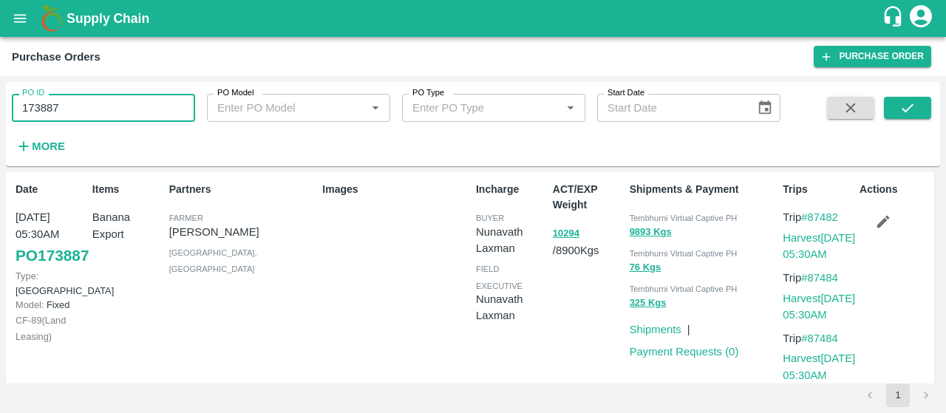
click at [120, 104] on input "173887" at bounding box center [103, 108] width 183 height 28
click at [916, 115] on button "submit" at bounding box center [907, 108] width 47 height 22
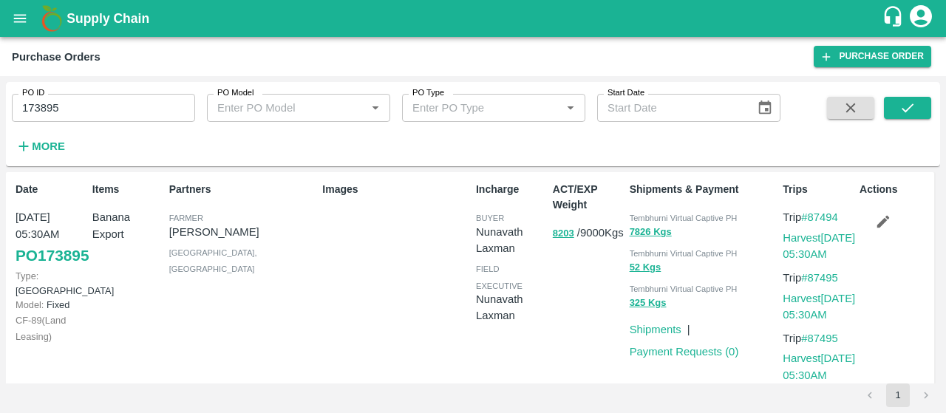
scroll to position [24, 0]
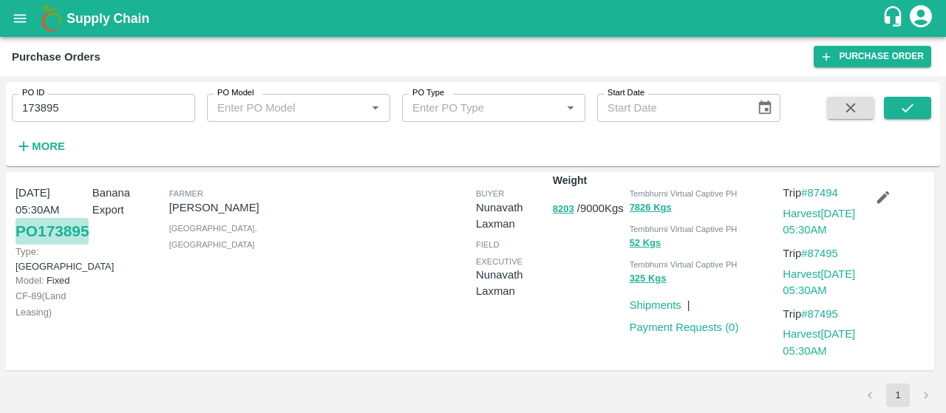
click at [27, 245] on link "PO 173895" at bounding box center [52, 231] width 73 height 27
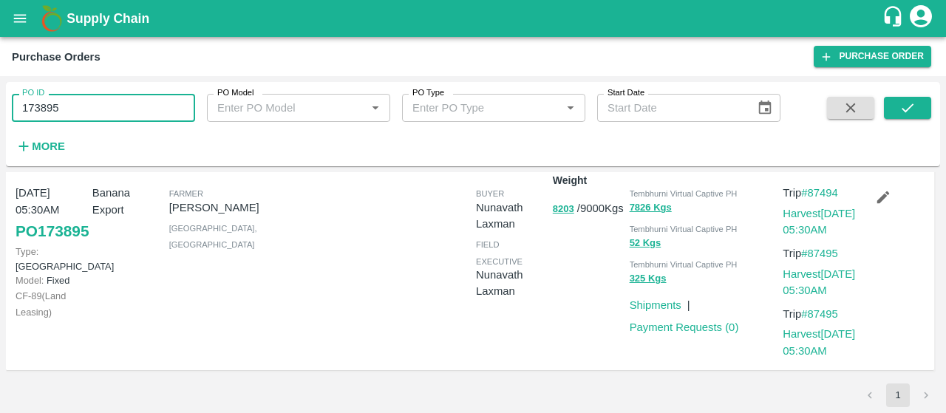
click at [87, 105] on input "173895" at bounding box center [103, 108] width 183 height 28
type input "1"
paste input "text"
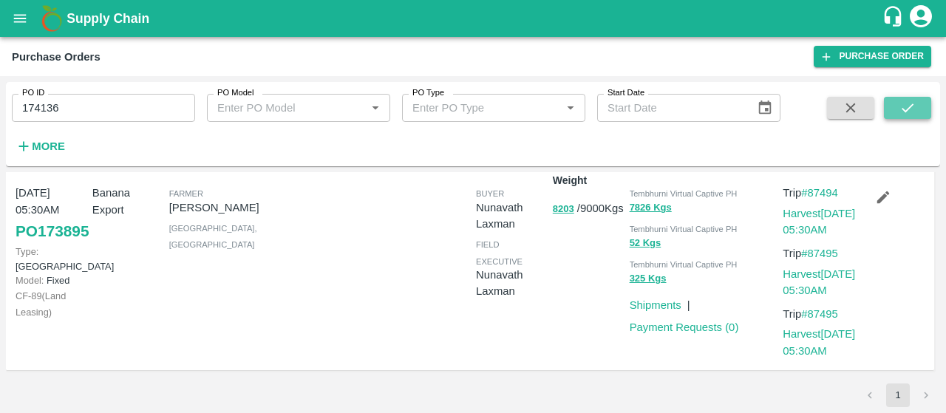
click at [926, 109] on button "submit" at bounding box center [907, 108] width 47 height 22
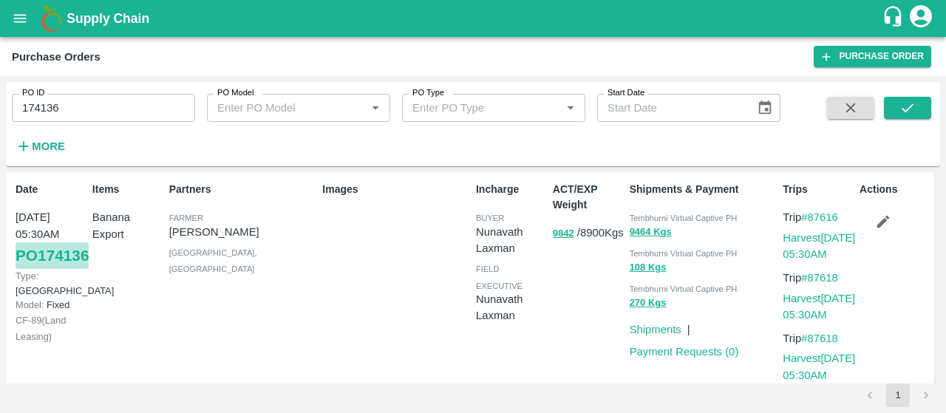
click at [46, 264] on link "PO 174136" at bounding box center [52, 255] width 73 height 27
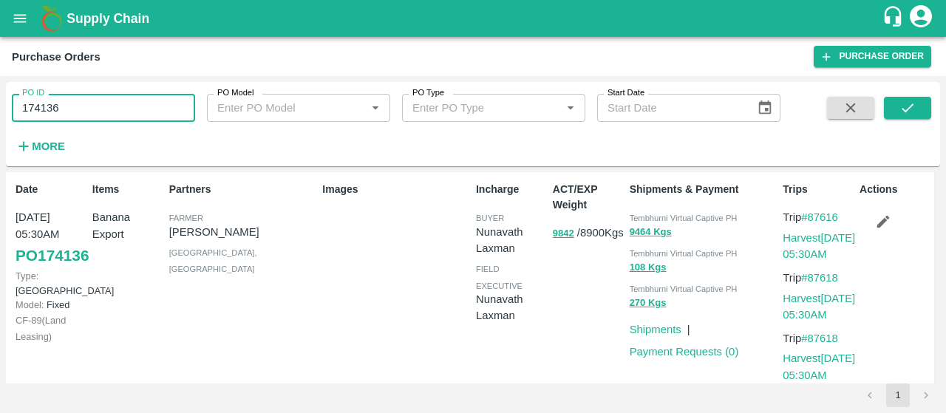
click at [84, 106] on input "174136" at bounding box center [103, 108] width 183 height 28
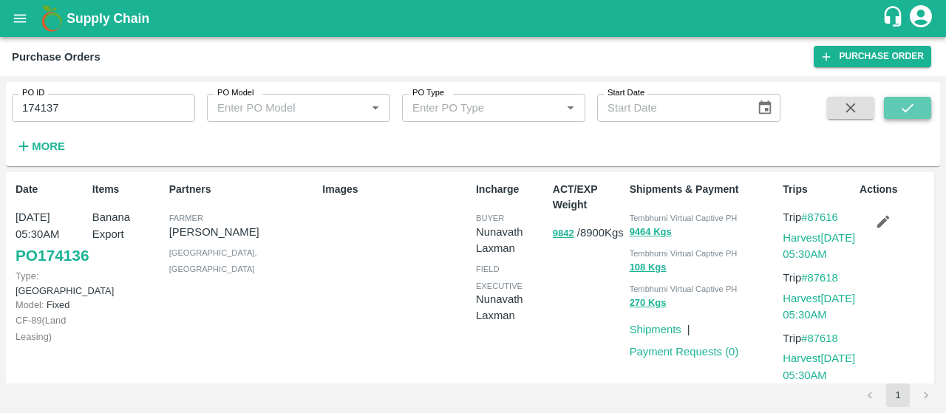
click at [890, 104] on button "submit" at bounding box center [907, 108] width 47 height 22
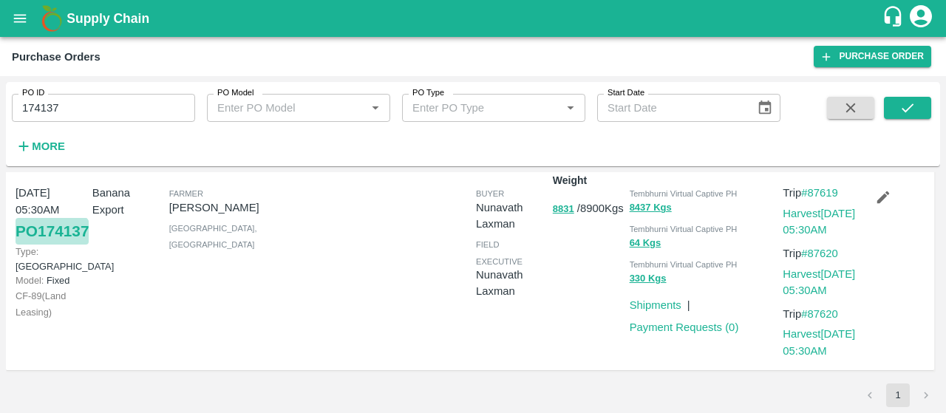
click at [30, 245] on link "PO 174137" at bounding box center [52, 231] width 73 height 27
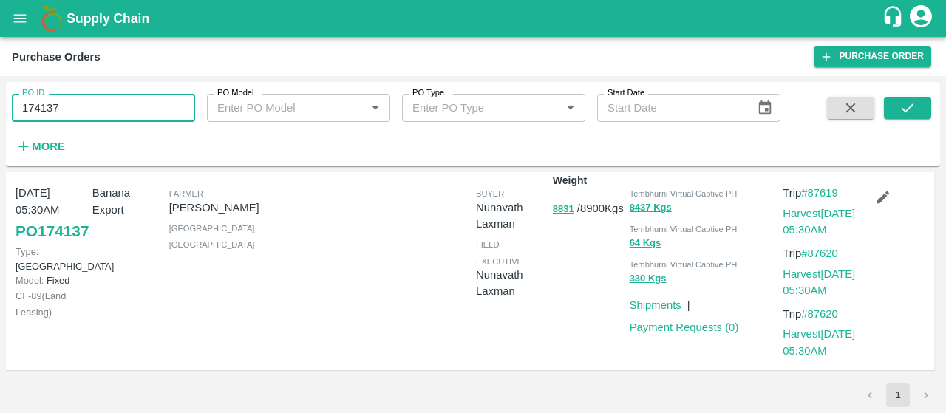
click at [112, 111] on input "174137" at bounding box center [103, 108] width 183 height 28
type input "1"
paste input "text"
click at [915, 118] on button "submit" at bounding box center [907, 108] width 47 height 22
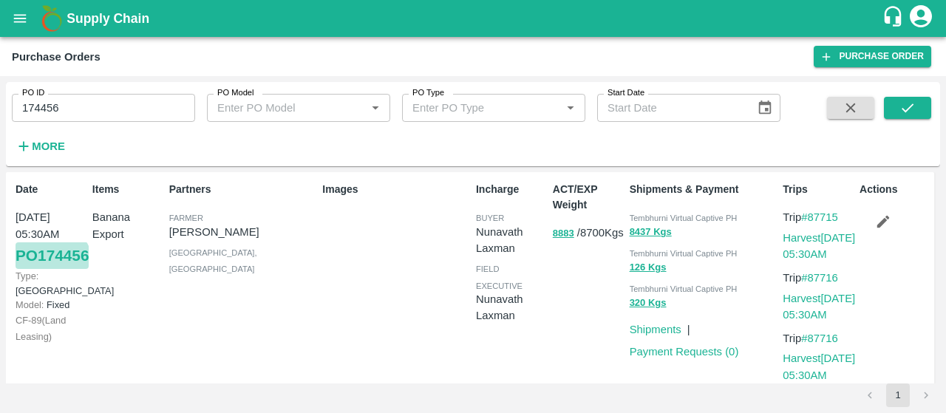
click at [18, 269] on link "PO 174456" at bounding box center [52, 255] width 73 height 27
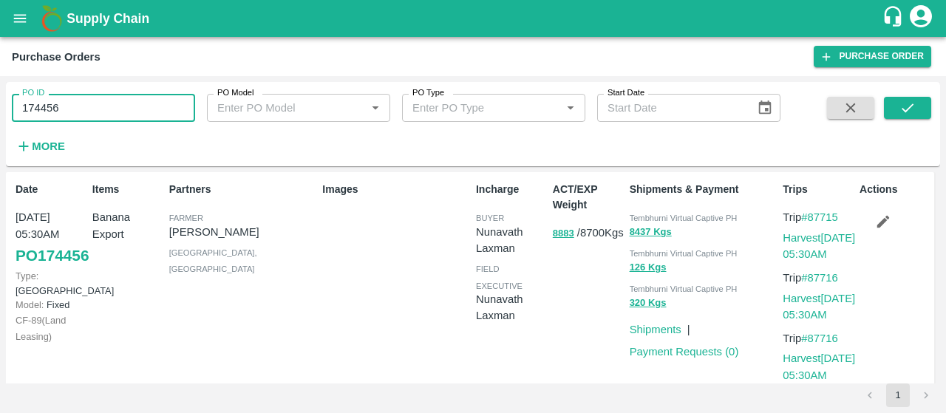
click at [102, 118] on input "174456" at bounding box center [103, 108] width 183 height 28
type input "1"
paste input "text"
type input "174689"
click at [903, 113] on icon "submit" at bounding box center [908, 108] width 16 height 16
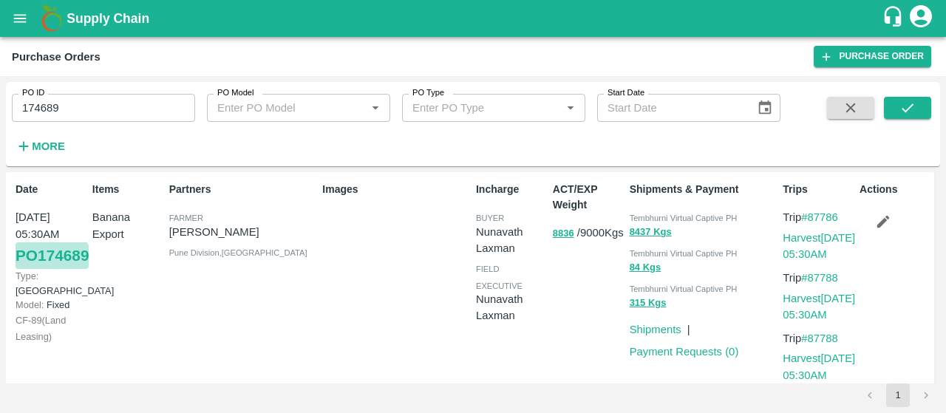
click at [24, 269] on link "PO 174689" at bounding box center [52, 255] width 73 height 27
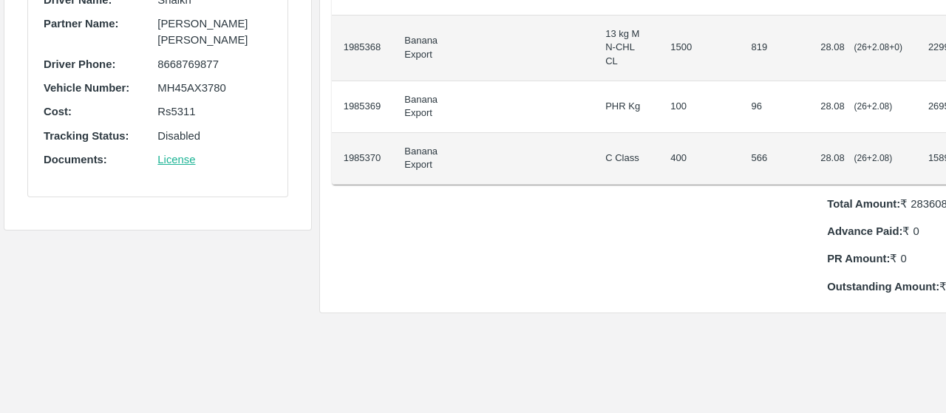
scroll to position [487, 0]
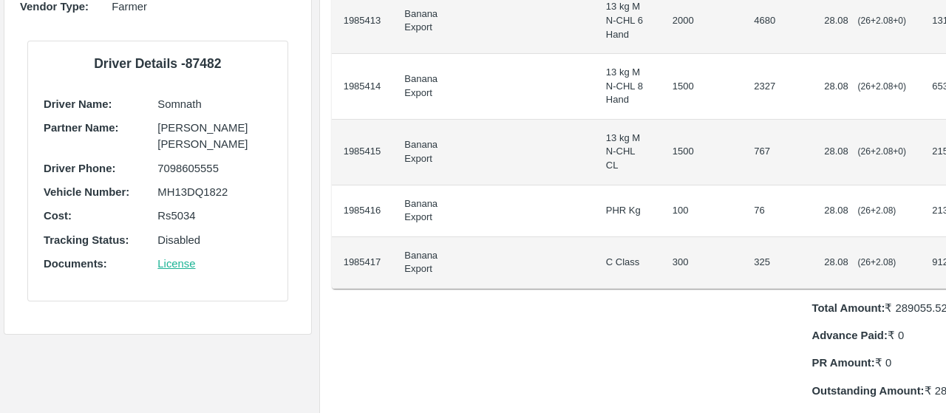
scroll to position [384, 0]
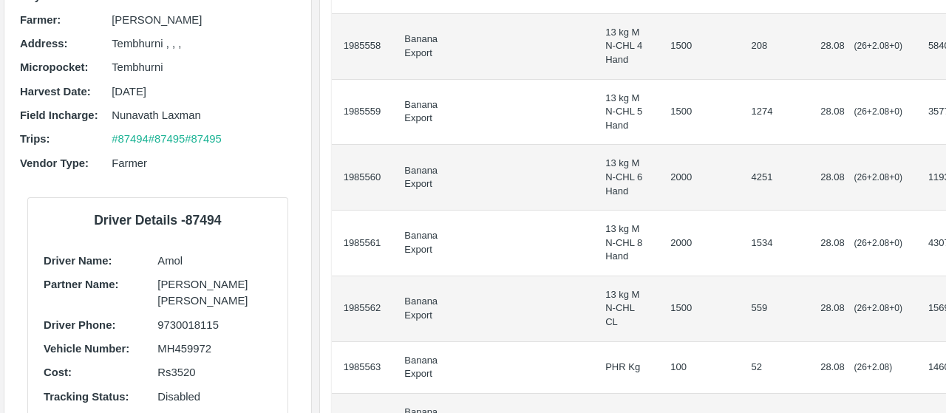
scroll to position [402, 0]
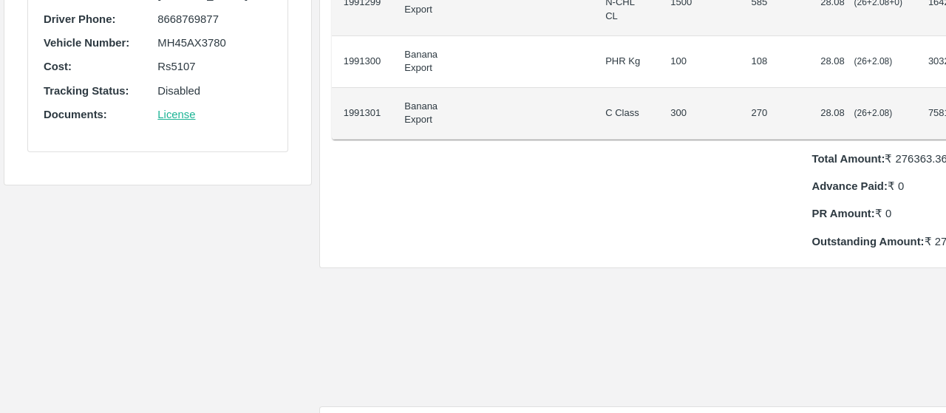
scroll to position [528, 0]
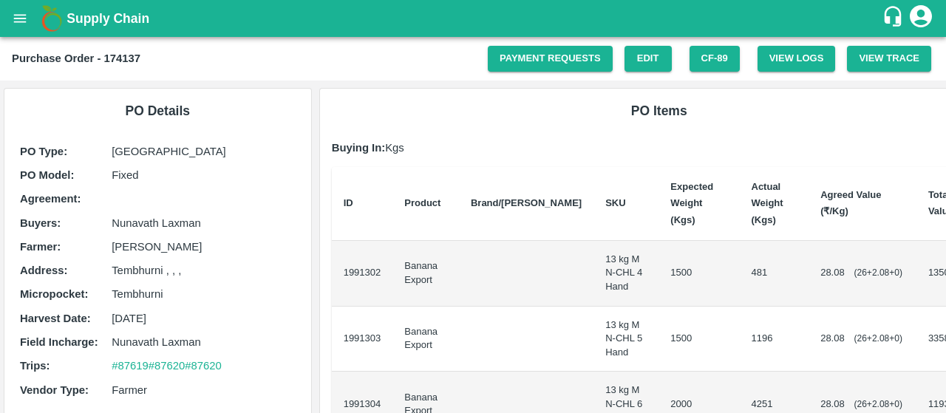
scroll to position [345, 0]
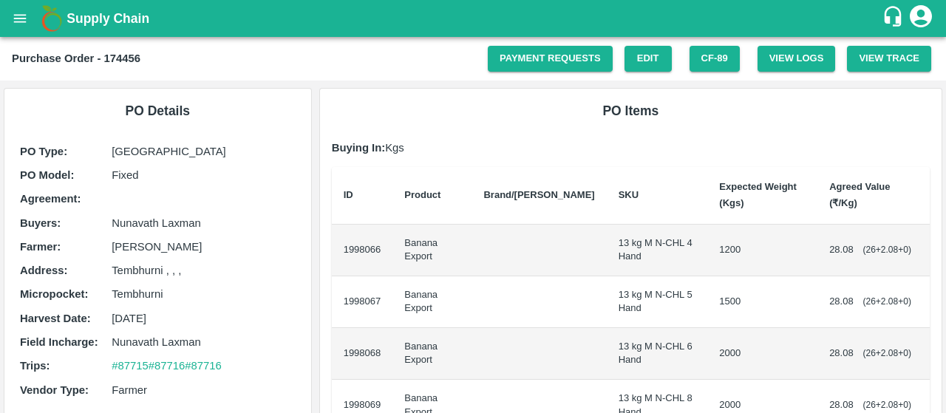
scroll to position [299, 0]
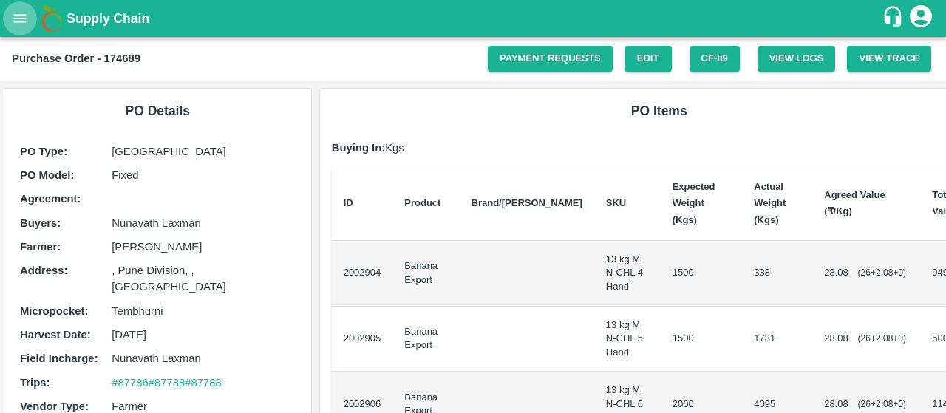
click at [33, 22] on button "open drawer" at bounding box center [20, 18] width 34 height 34
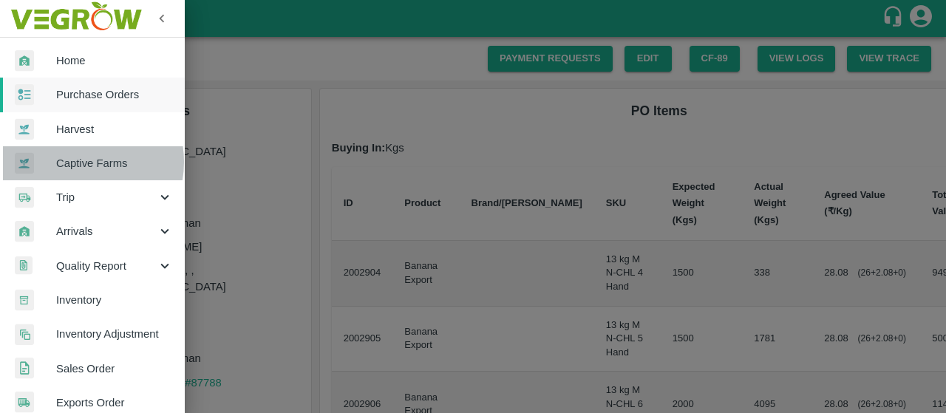
click at [75, 162] on span "Captive Farms" at bounding box center [114, 163] width 117 height 16
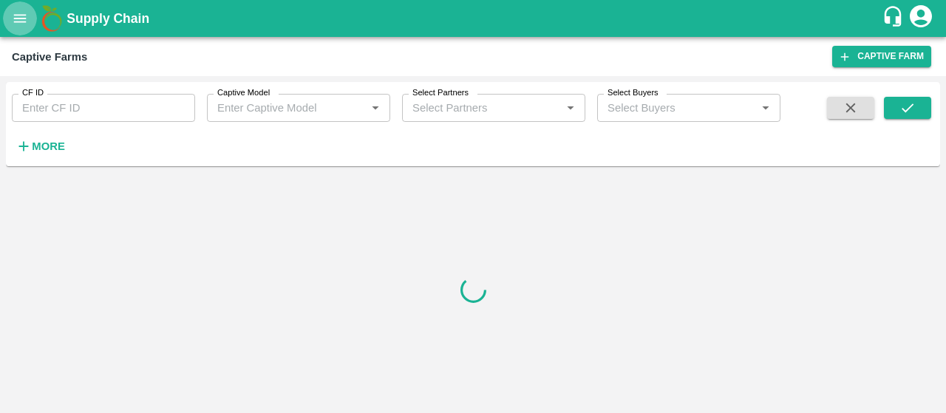
click at [27, 22] on icon "open drawer" at bounding box center [20, 18] width 16 height 16
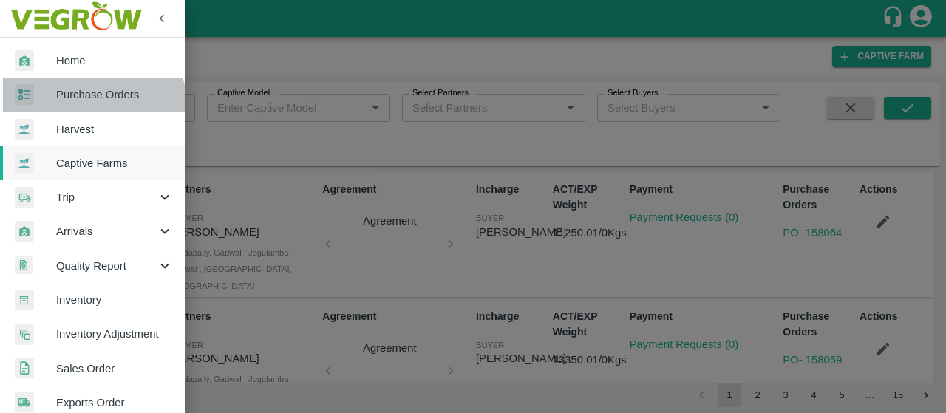
click at [77, 107] on link "Purchase Orders" at bounding box center [92, 95] width 185 height 34
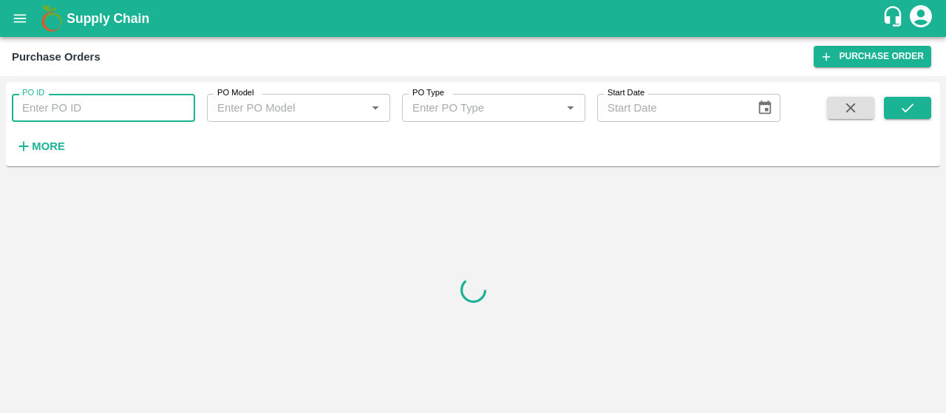
click at [82, 104] on input "PO ID" at bounding box center [103, 108] width 183 height 28
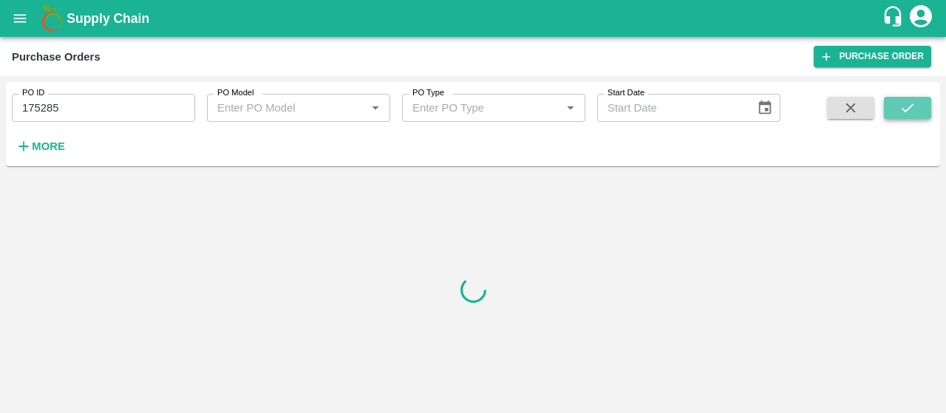
click at [898, 98] on button "submit" at bounding box center [907, 108] width 47 height 22
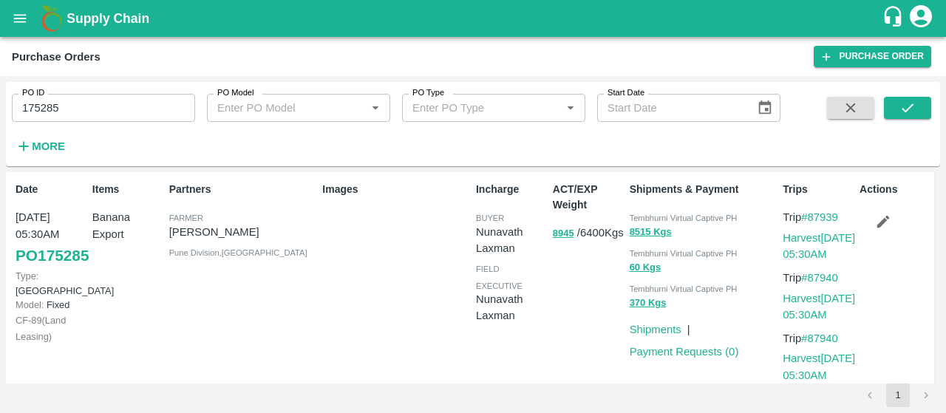
click at [40, 269] on link "PO 175285" at bounding box center [52, 255] width 73 height 27
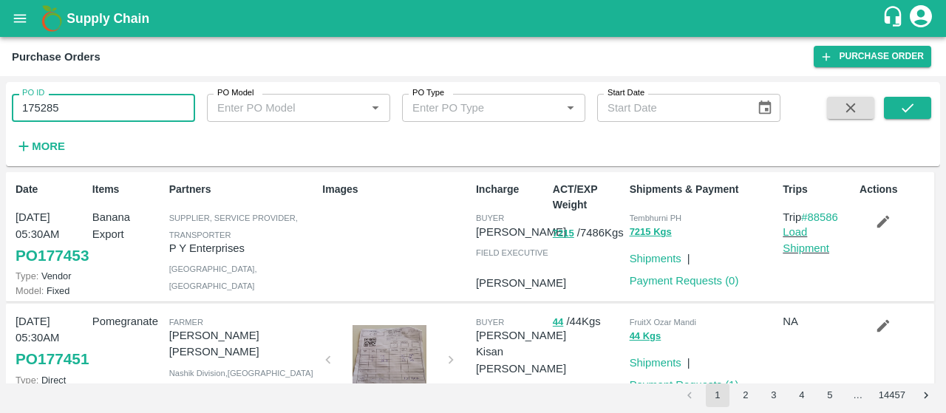
click at [174, 121] on input "175285" at bounding box center [103, 108] width 183 height 28
click at [896, 98] on button "submit" at bounding box center [907, 108] width 47 height 22
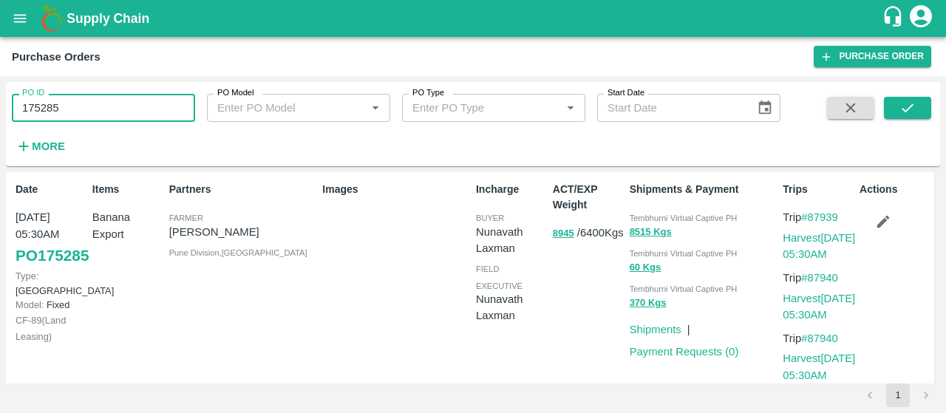
click at [101, 115] on input "175285" at bounding box center [103, 108] width 183 height 28
type input "1"
paste input "text"
click at [909, 106] on icon "submit" at bounding box center [908, 108] width 16 height 16
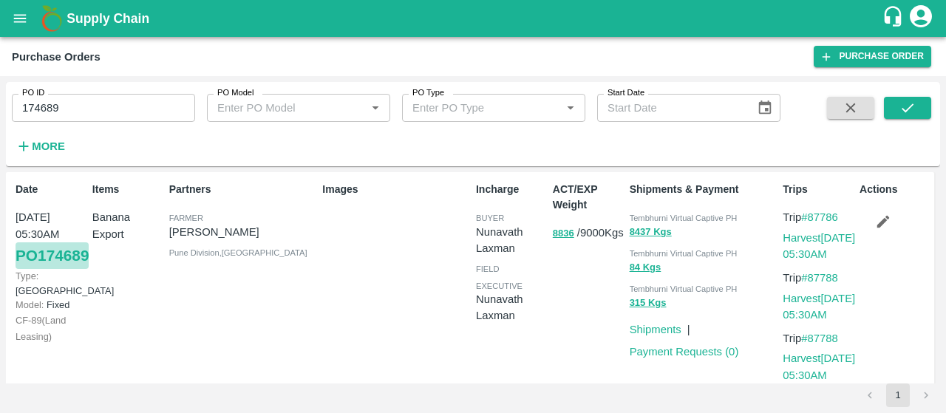
click at [75, 269] on link "PO 174689" at bounding box center [52, 255] width 73 height 27
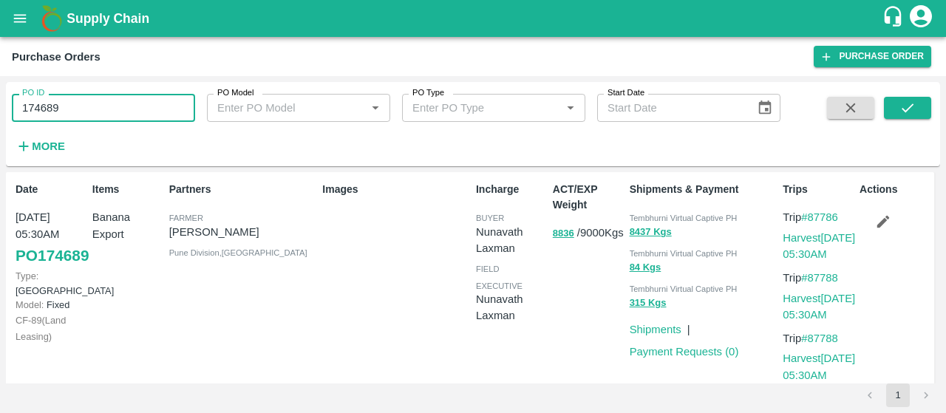
click at [69, 109] on input "174689" at bounding box center [103, 108] width 183 height 28
click at [914, 112] on icon "submit" at bounding box center [908, 108] width 16 height 16
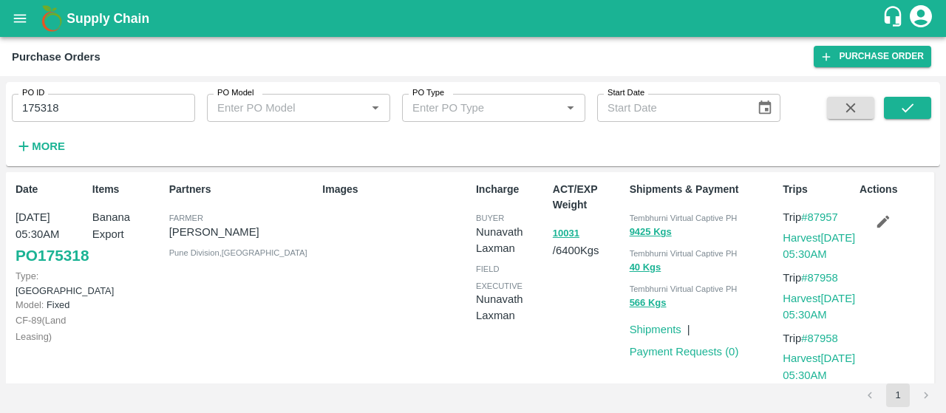
click at [1, 260] on div "PO ID 175318 PO ID PO Model PO Model   * PO Type PO Type   * Start Date Start D…" at bounding box center [473, 244] width 946 height 337
click at [17, 267] on link "PO 175318" at bounding box center [52, 255] width 73 height 27
click at [73, 109] on input "175318" at bounding box center [103, 108] width 183 height 28
type input "1"
paste input "text"
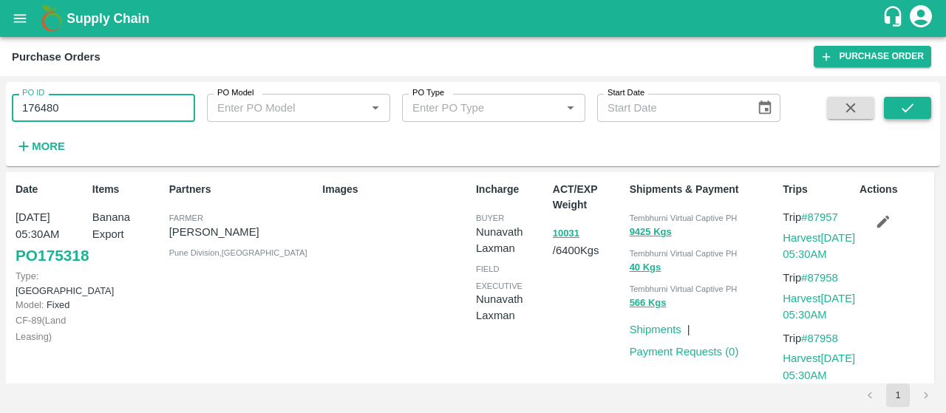
click at [902, 101] on icon "submit" at bounding box center [908, 108] width 16 height 16
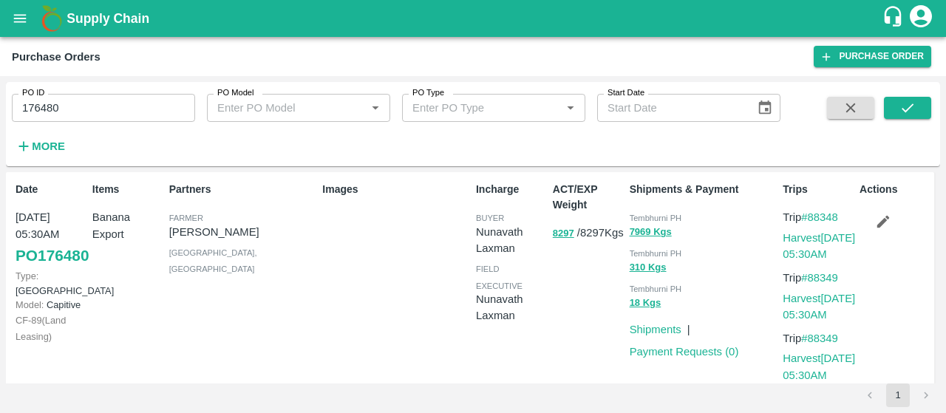
click at [8, 277] on div "Date 15 Sep, 05:30AM PO 176480 Type: Farm Gate Model: Capitive CF- 89 ( Land Le…" at bounding box center [470, 283] width 929 height 223
click at [22, 269] on link "PO 176480" at bounding box center [52, 255] width 73 height 27
click at [826, 221] on link "#88348" at bounding box center [819, 217] width 37 height 12
click at [121, 106] on input "176480" at bounding box center [103, 108] width 183 height 28
click at [895, 105] on button "submit" at bounding box center [907, 108] width 47 height 22
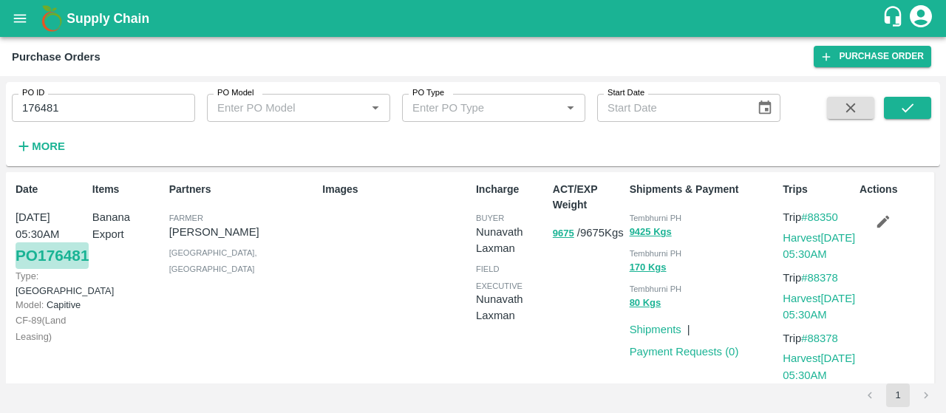
click at [31, 264] on link "PO 176481" at bounding box center [52, 255] width 73 height 27
click at [72, 113] on input "176481" at bounding box center [103, 108] width 183 height 28
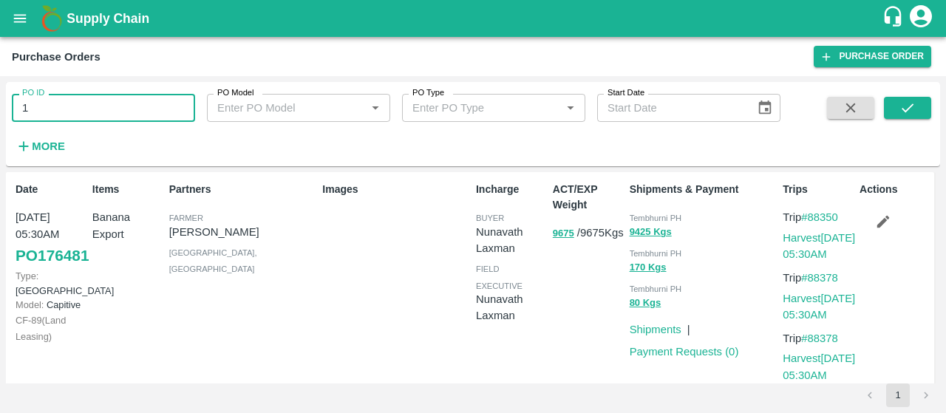
type input "1"
paste input "text"
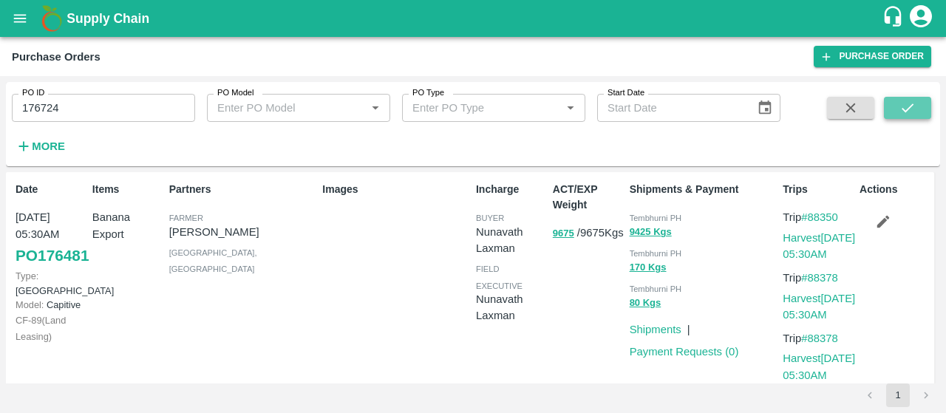
click at [898, 116] on button "submit" at bounding box center [907, 108] width 47 height 22
click at [22, 269] on link "PO 176724" at bounding box center [52, 255] width 73 height 27
click at [807, 217] on link "#88407" at bounding box center [819, 217] width 37 height 12
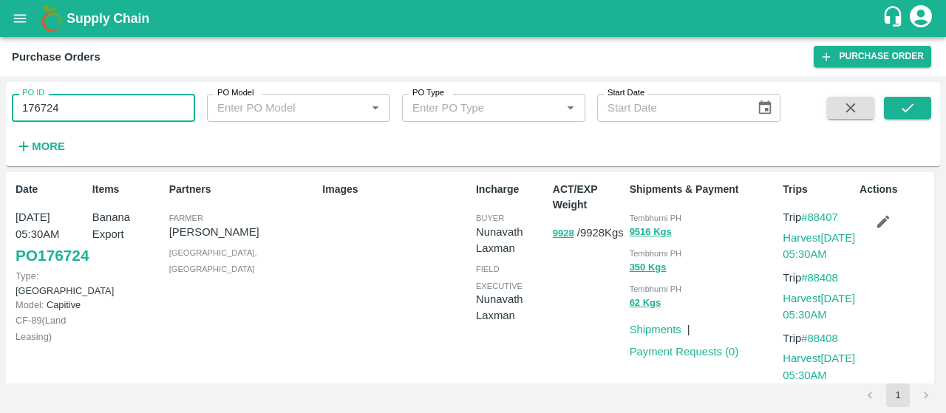
drag, startPoint x: 49, startPoint y: 104, endPoint x: 65, endPoint y: 106, distance: 16.4
click at [65, 106] on input "176724" at bounding box center [103, 108] width 183 height 28
type input "1"
paste input "text"
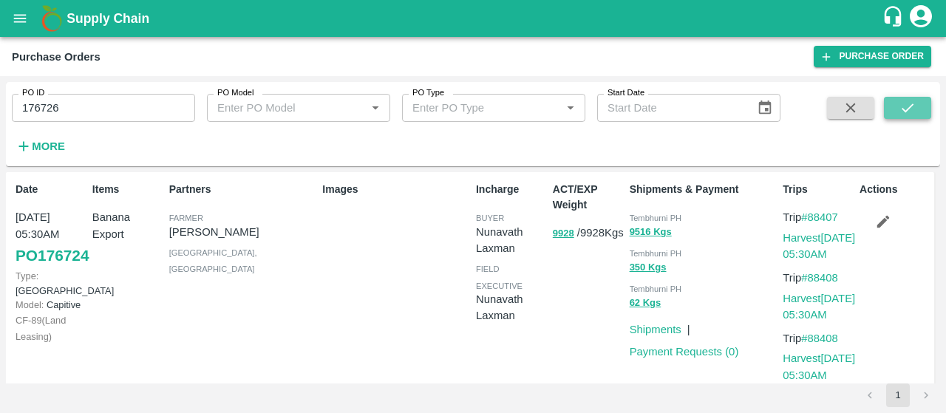
click at [916, 98] on button "submit" at bounding box center [907, 108] width 47 height 22
click at [26, 269] on link "PO 176726" at bounding box center [52, 255] width 73 height 27
click at [77, 106] on input "176726" at bounding box center [103, 108] width 183 height 28
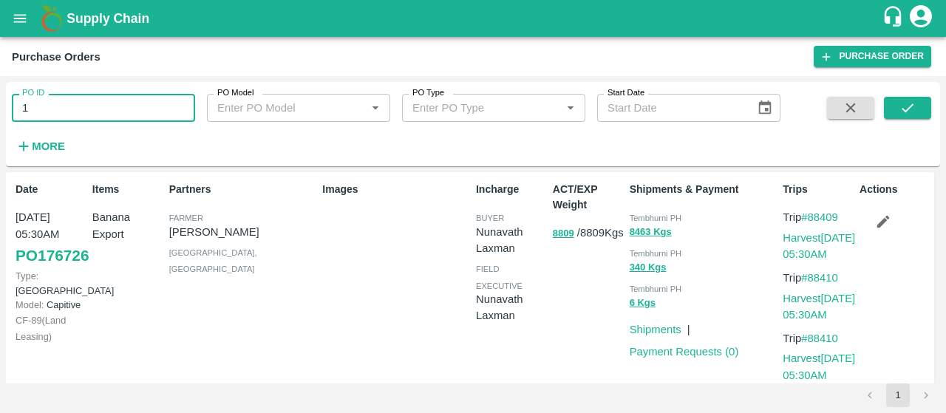
type input "1"
paste input "text"
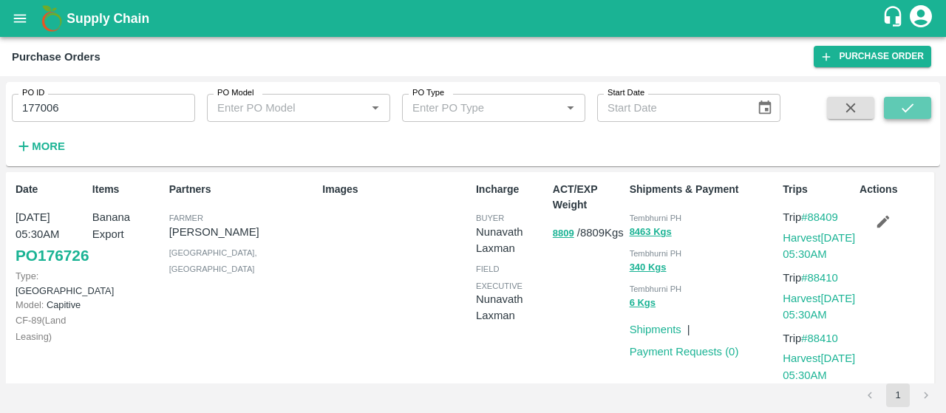
click at [910, 112] on icon "submit" at bounding box center [908, 108] width 16 height 16
click at [28, 269] on link "PO 177006" at bounding box center [52, 255] width 73 height 27
click at [819, 216] on link "#88488" at bounding box center [819, 217] width 37 height 12
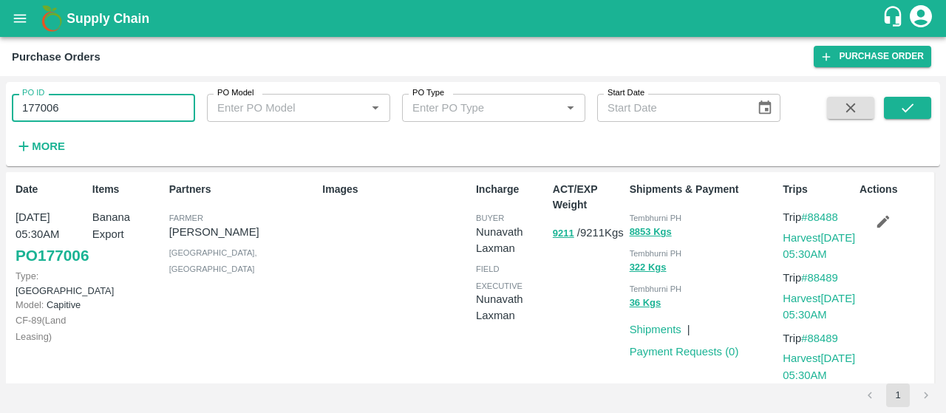
click at [72, 108] on input "177006" at bounding box center [103, 108] width 183 height 28
type input "1"
paste input "text"
click at [902, 114] on icon "submit" at bounding box center [908, 108] width 16 height 16
click at [821, 214] on link "#88486" at bounding box center [819, 217] width 37 height 12
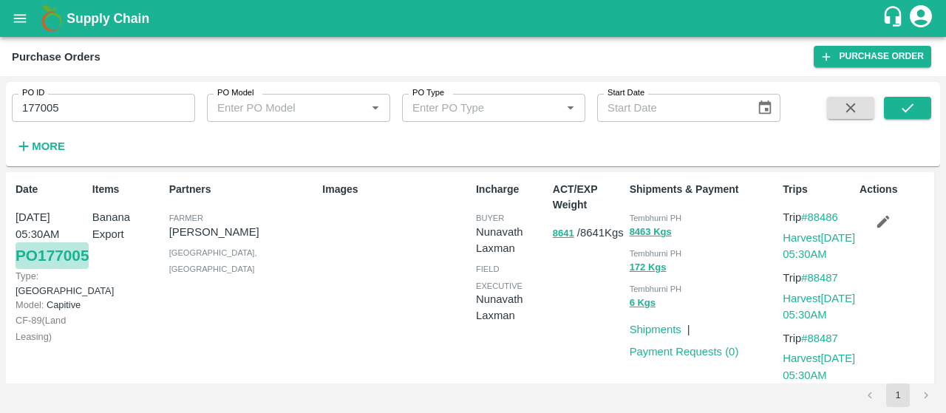
click at [71, 269] on link "PO 177005" at bounding box center [52, 255] width 73 height 27
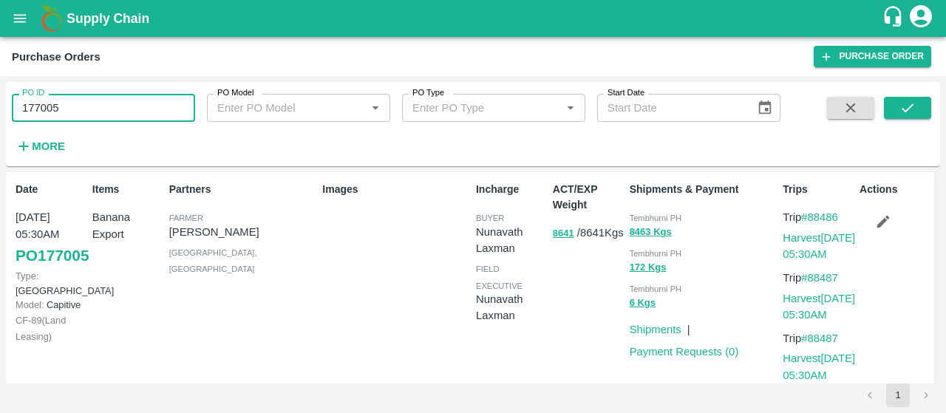
click at [142, 107] on input "177005" at bounding box center [103, 108] width 183 height 28
type input "177006"
click at [932, 105] on div "PO ID 177006 PO ID PO Model PO Model   * PO Type PO Type   * Start Date Start D…" at bounding box center [473, 124] width 935 height 72
click at [911, 113] on icon "submit" at bounding box center [908, 108] width 16 height 16
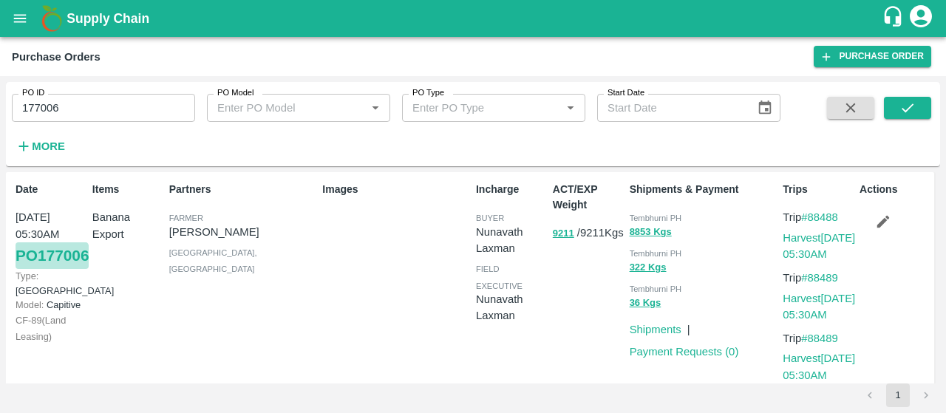
click at [24, 269] on link "PO 177006" at bounding box center [52, 255] width 73 height 27
click at [25, 20] on icon "open drawer" at bounding box center [20, 18] width 16 height 16
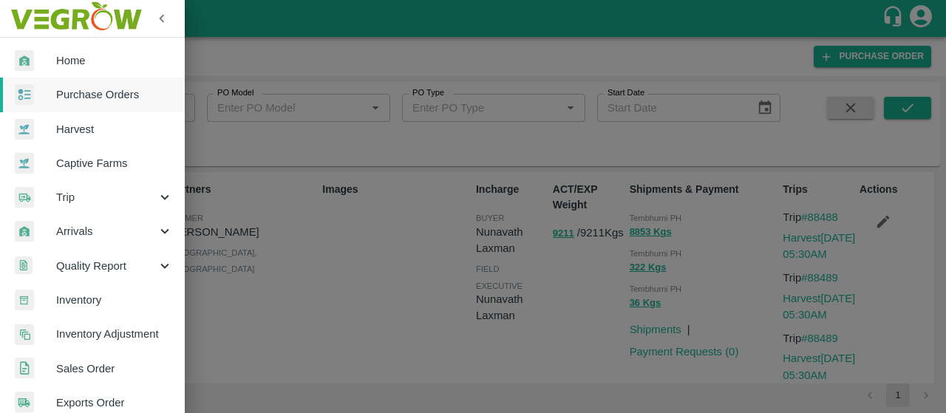
click at [89, 98] on span "Purchase Orders" at bounding box center [114, 95] width 117 height 16
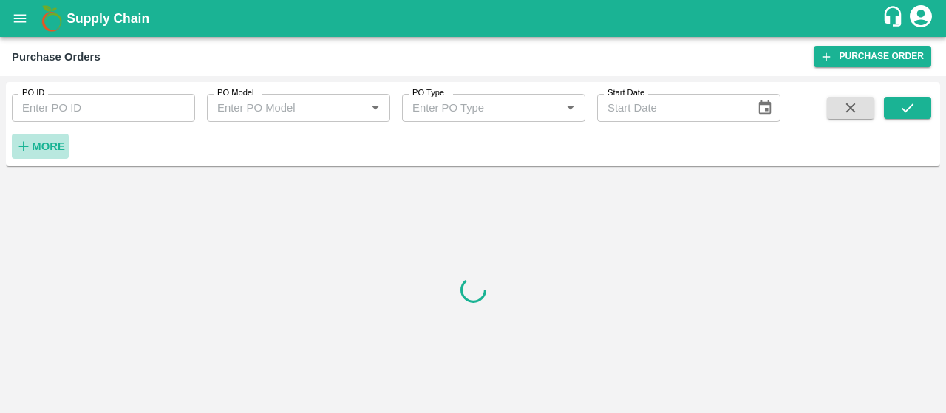
click at [58, 157] on button "More" at bounding box center [40, 146] width 57 height 25
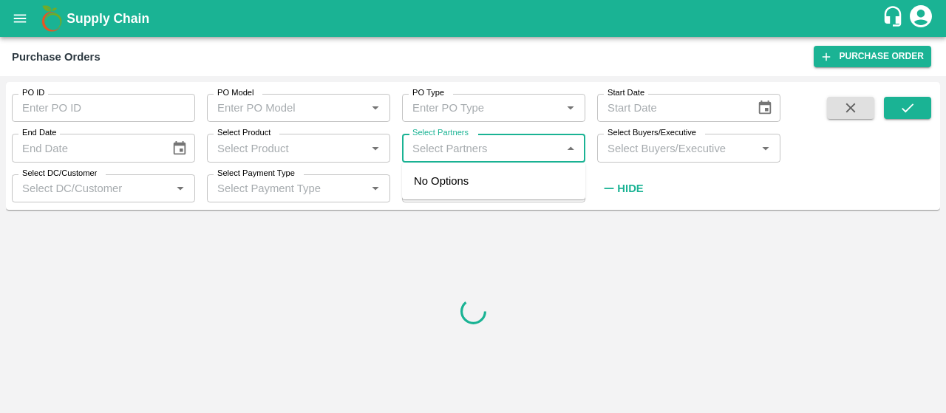
click at [467, 147] on input "Select Partners" at bounding box center [482, 147] width 150 height 19
type input "s"
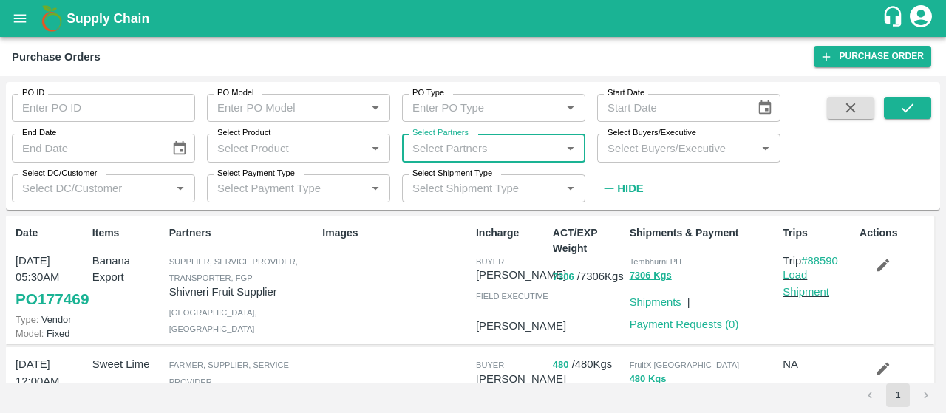
paste input "[PERSON_NAME]"
type input "[PERSON_NAME]"
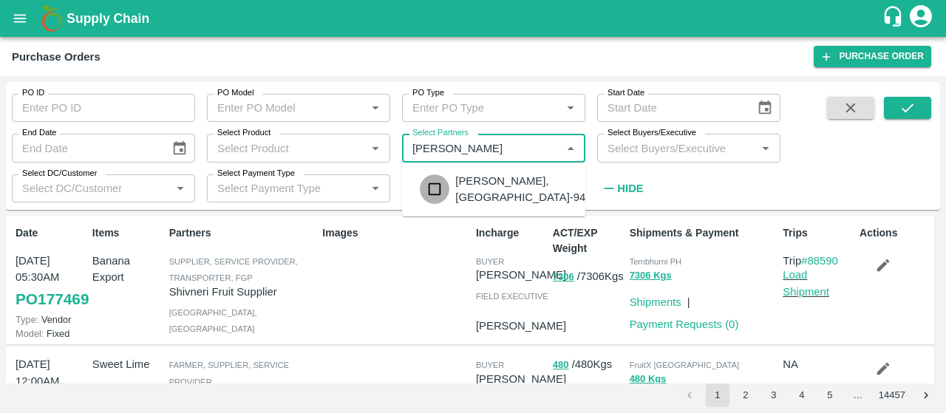
click at [431, 193] on input "checkbox" at bounding box center [435, 189] width 30 height 30
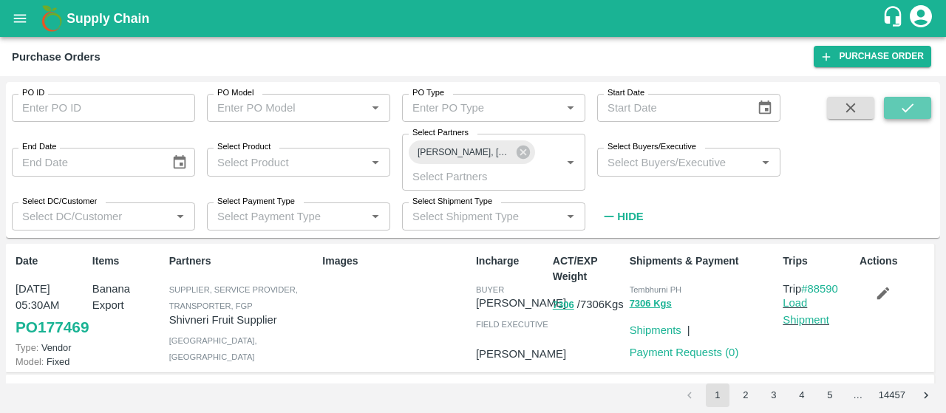
click at [889, 110] on button "submit" at bounding box center [907, 108] width 47 height 22
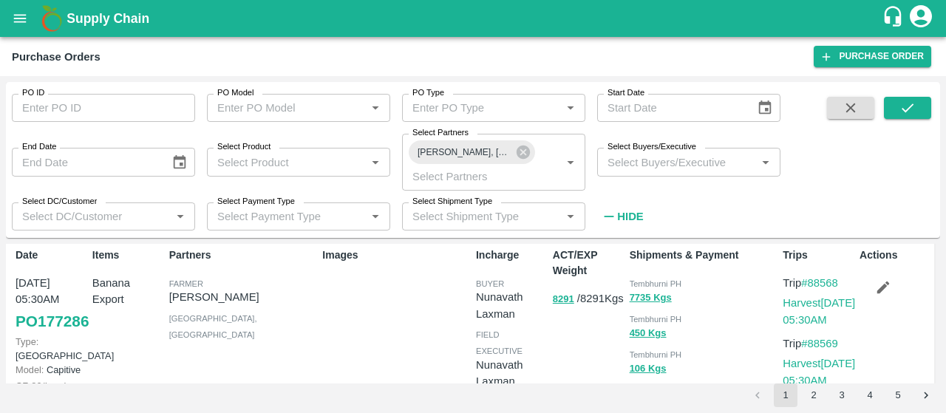
scroll to position [4, 0]
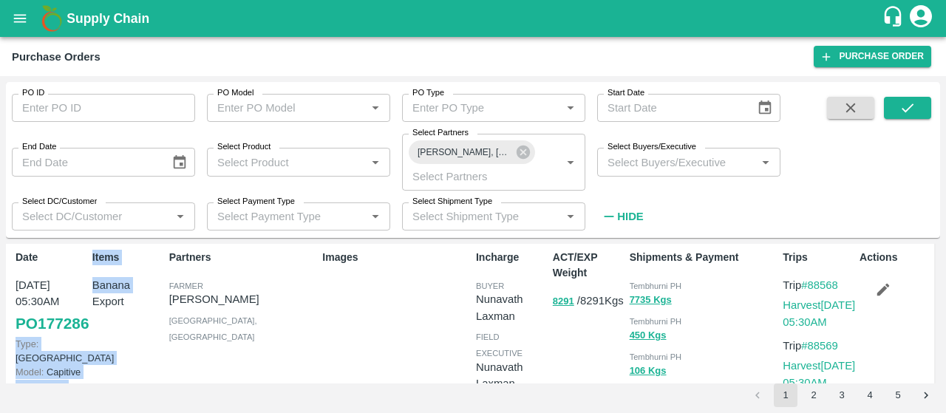
drag, startPoint x: 87, startPoint y: 354, endPoint x: 9, endPoint y: 350, distance: 78.5
click at [9, 350] on div "Date 18 Sep, 05:30AM PO 177286 Type: Farm Gate Model: Capitive CF- 89 ( Land Le…" at bounding box center [470, 351] width 929 height 223
click at [81, 337] on link "PO 177286" at bounding box center [52, 324] width 73 height 27
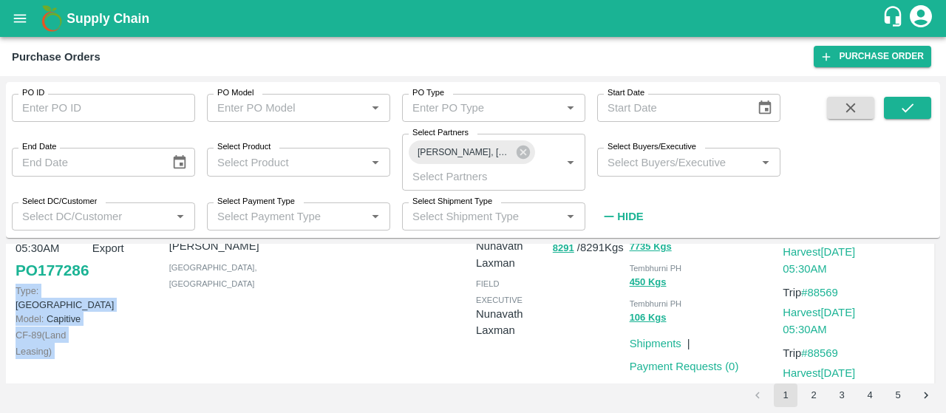
scroll to position [21, 0]
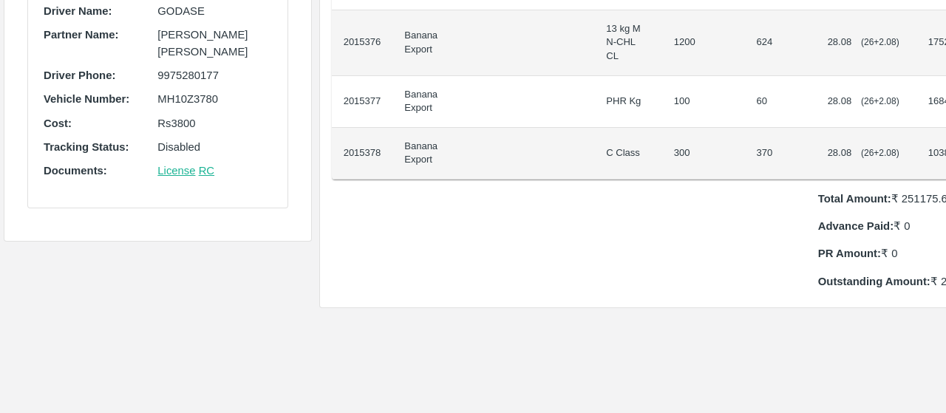
scroll to position [492, 0]
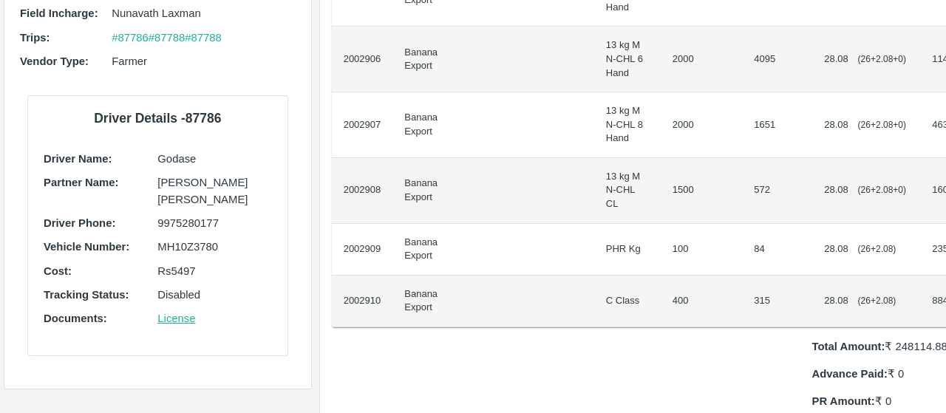
scroll to position [399, 0]
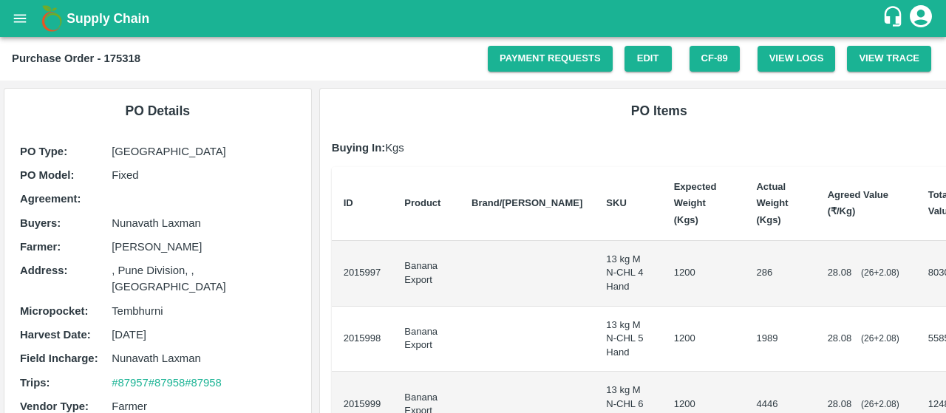
scroll to position [315, 0]
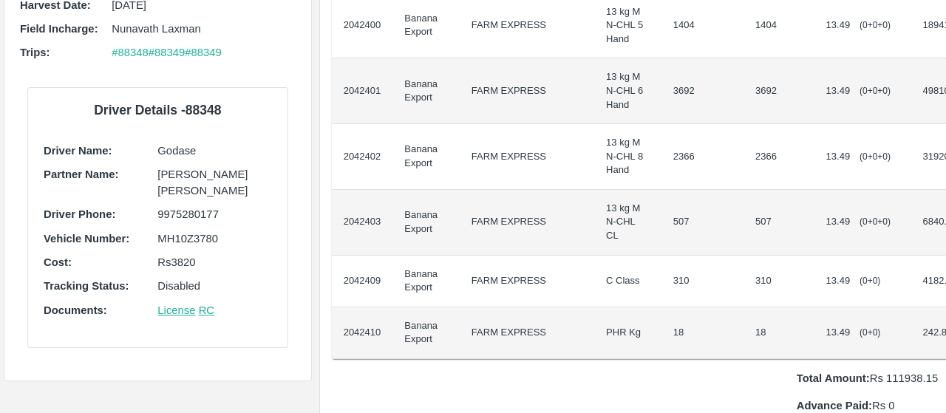
scroll to position [324, 0]
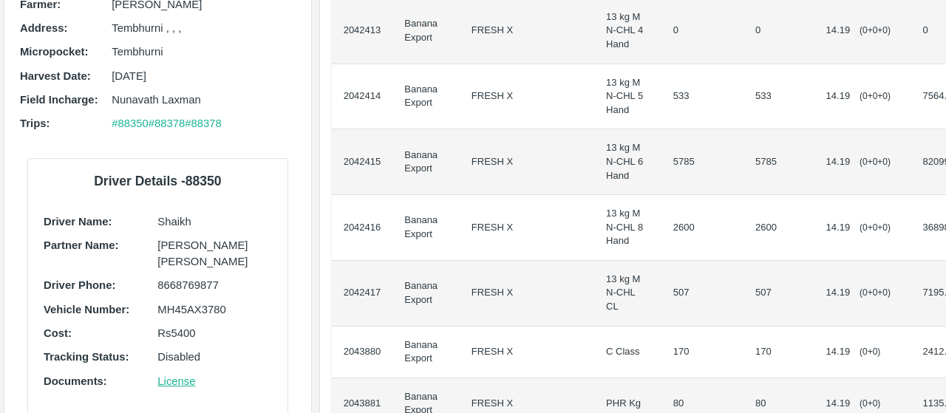
scroll to position [379, 0]
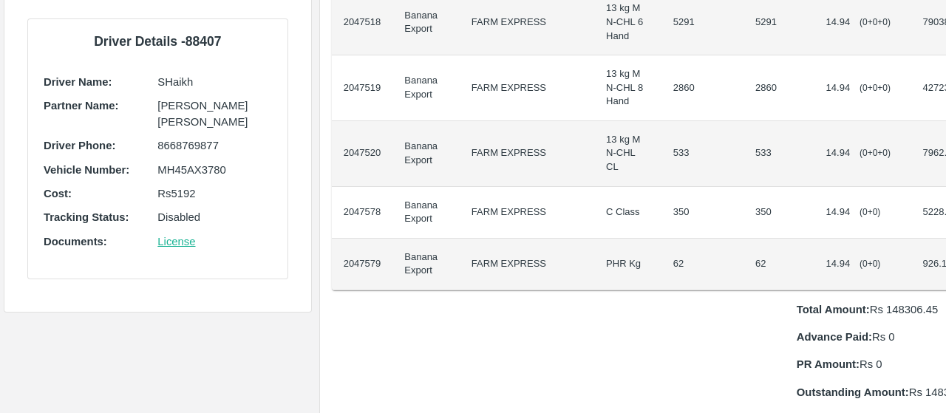
scroll to position [387, 0]
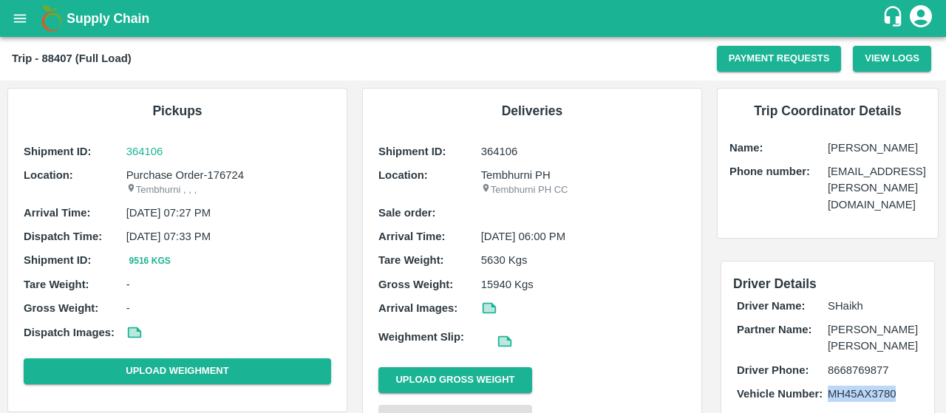
drag, startPoint x: 824, startPoint y: 362, endPoint x: 895, endPoint y: 356, distance: 70.4
click at [895, 386] on div "Vehicle Number: MH45AX3780" at bounding box center [828, 394] width 182 height 16
copy div "MH45AX3780"
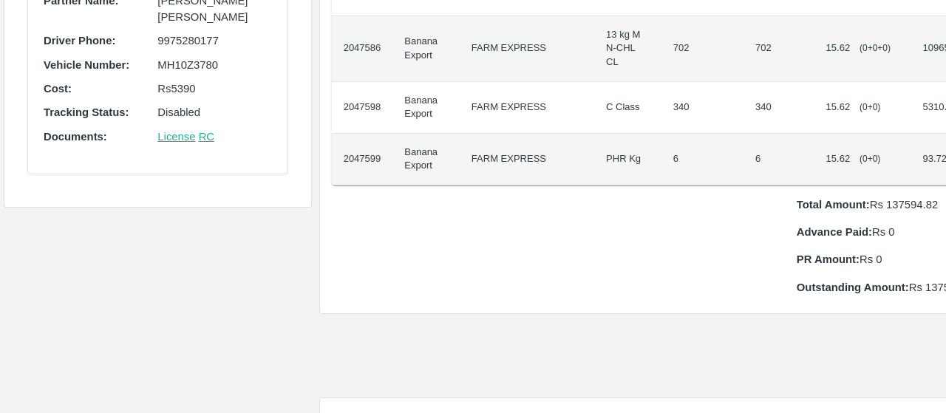
scroll to position [486, 0]
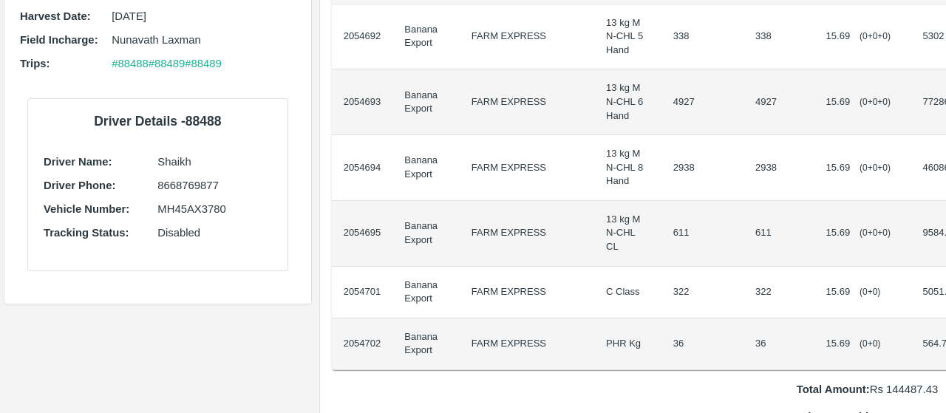
scroll to position [325, 0]
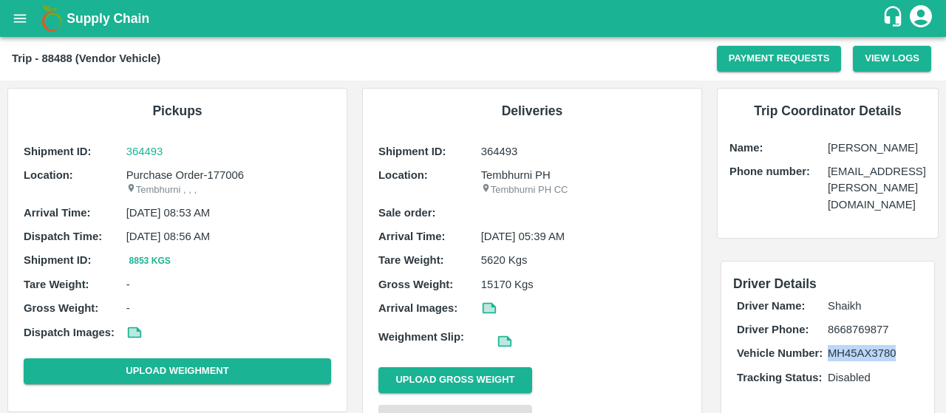
drag, startPoint x: 824, startPoint y: 317, endPoint x: 892, endPoint y: 322, distance: 67.5
click at [892, 345] on div "Vehicle Number: MH45AX3780" at bounding box center [828, 353] width 182 height 16
copy div "MH45AX3780"
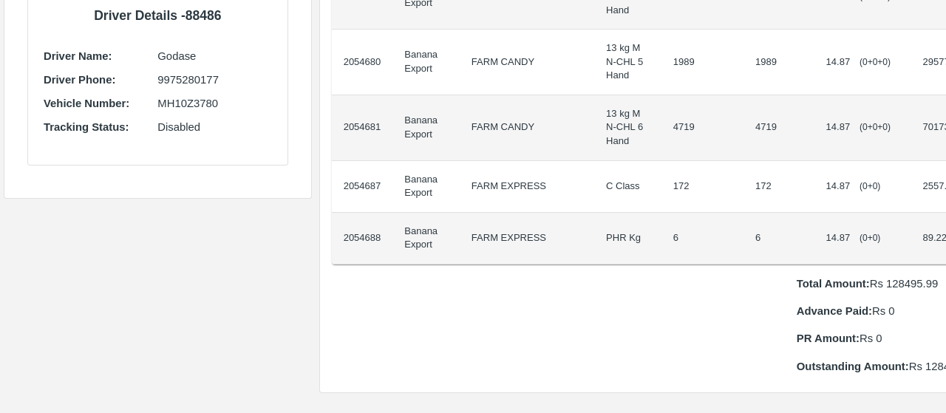
scroll to position [409, 0]
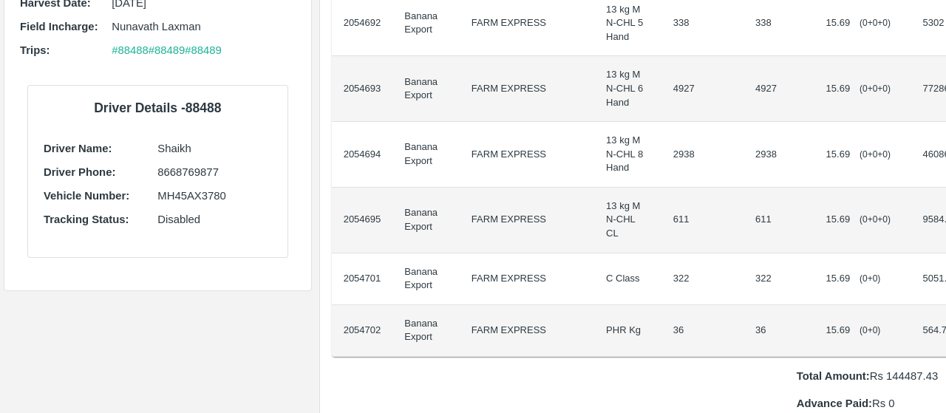
scroll to position [316, 0]
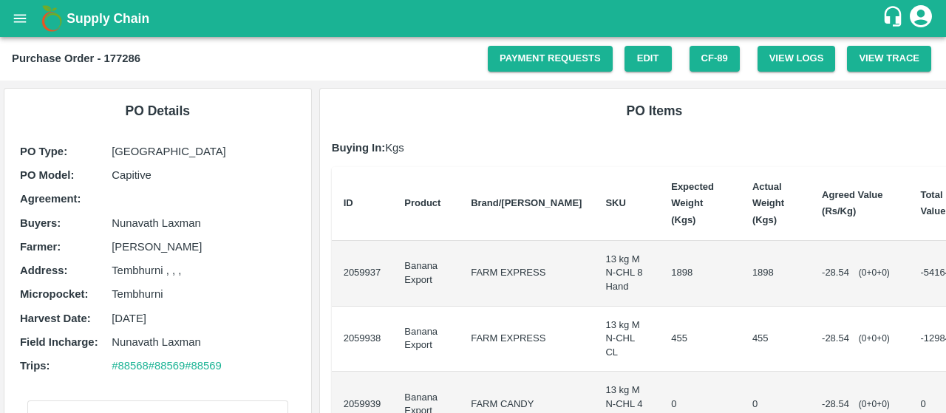
click at [113, 61] on b "Purchase Order - 177286" at bounding box center [76, 58] width 129 height 12
copy b "177286"
